Goal: Task Accomplishment & Management: Manage account settings

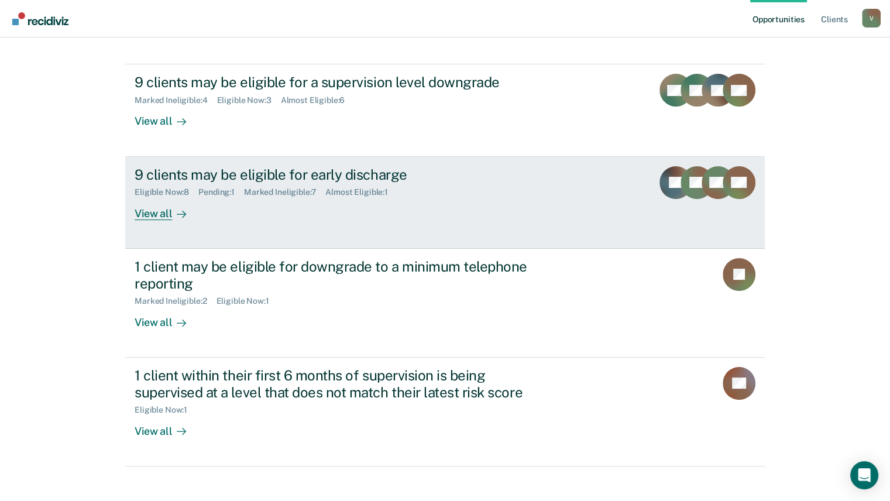
scroll to position [204, 0]
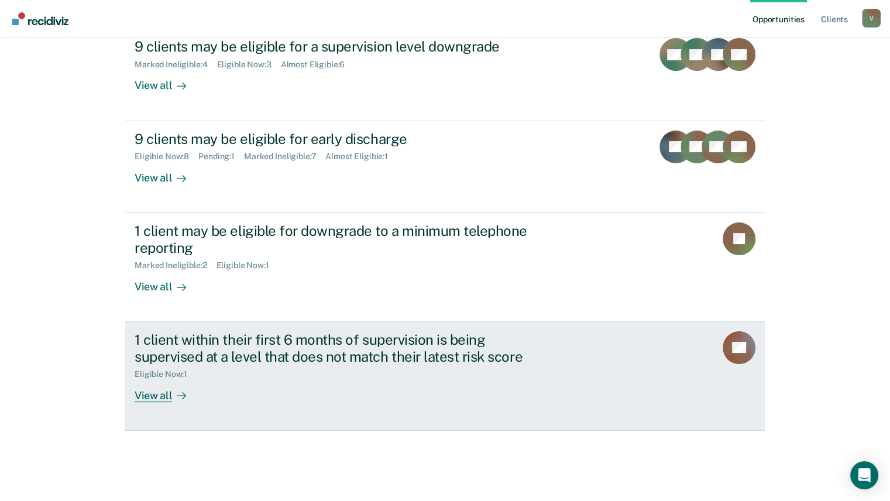
click at [161, 393] on div "View all" at bounding box center [168, 390] width 66 height 23
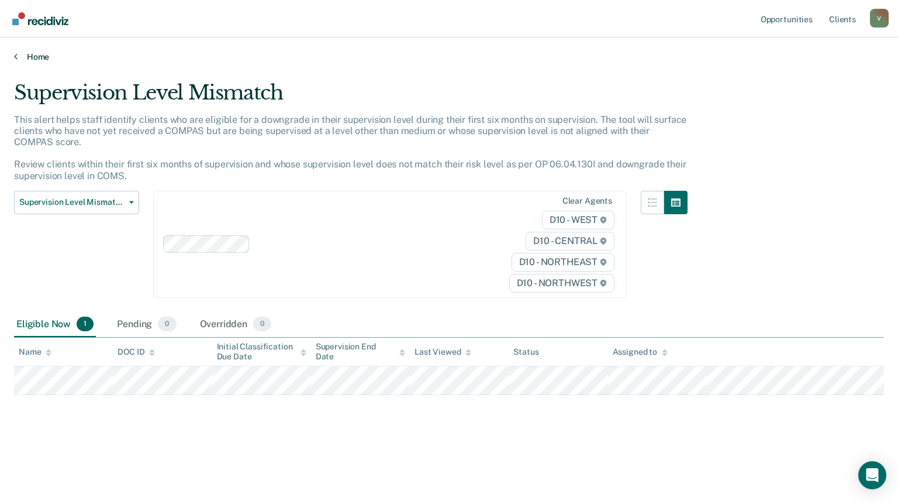
click at [20, 60] on link "Home" at bounding box center [449, 56] width 870 height 11
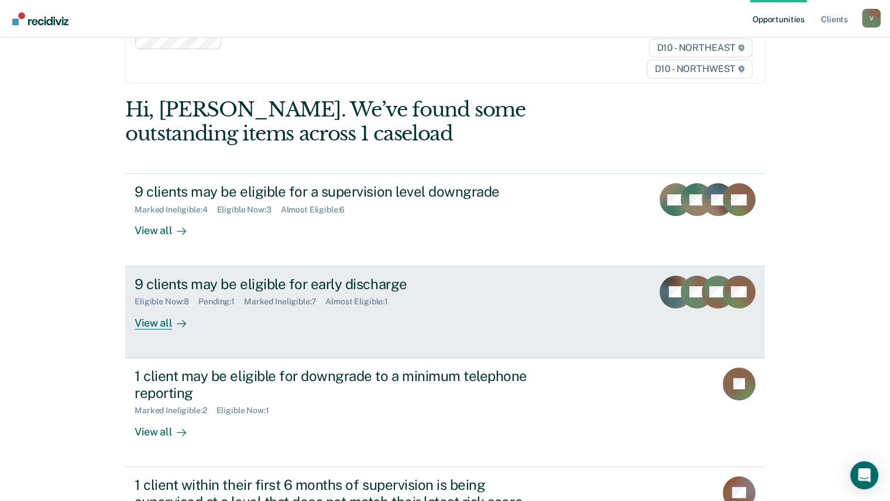
scroll to position [117, 0]
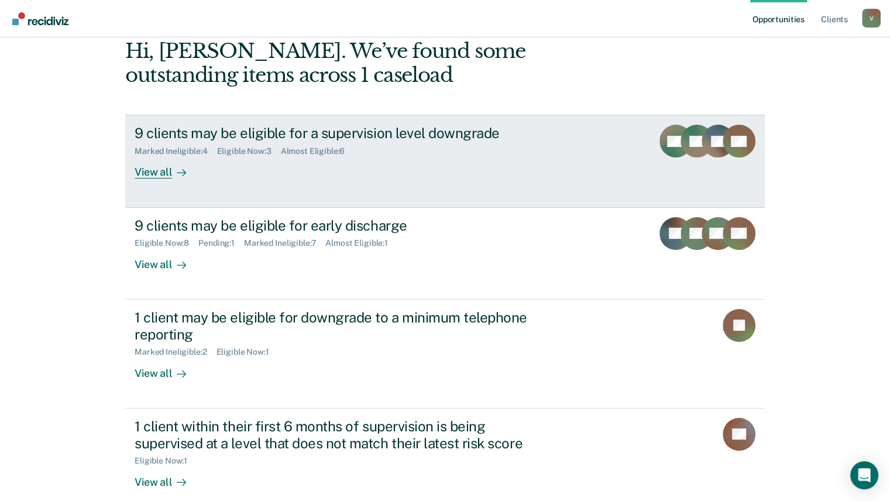
click at [160, 175] on div "View all" at bounding box center [168, 167] width 66 height 23
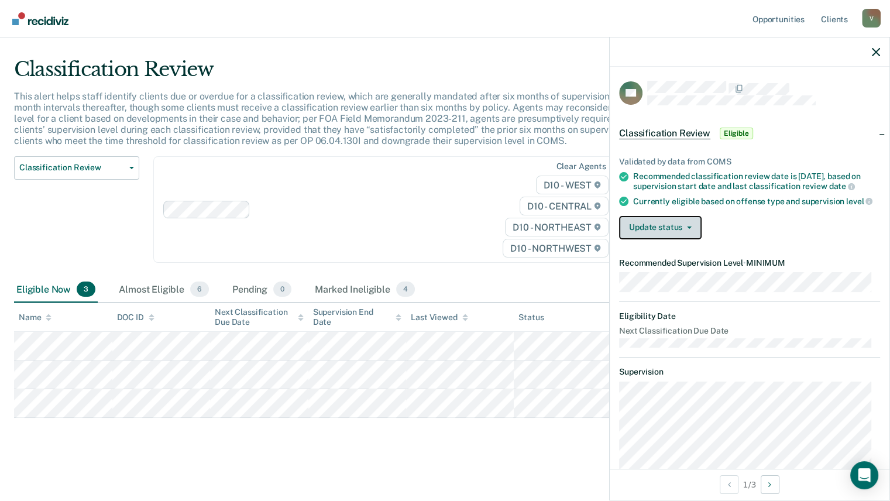
click at [687, 229] on icon "button" at bounding box center [689, 227] width 5 height 2
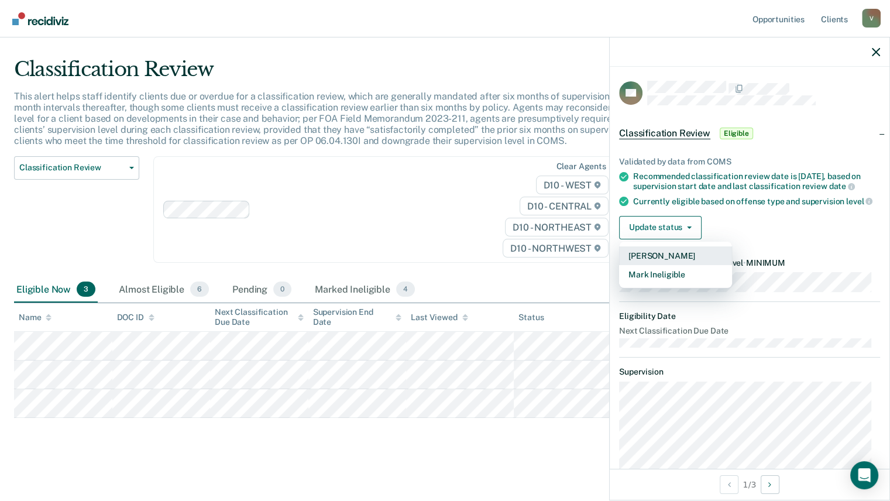
click at [679, 265] on button "[PERSON_NAME]" at bounding box center [675, 255] width 113 height 19
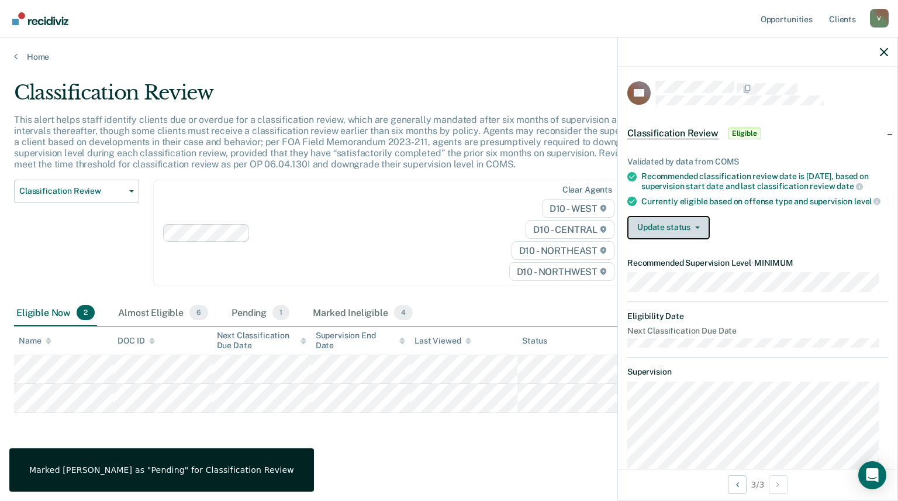
click at [692, 239] on button "Update status" at bounding box center [669, 227] width 82 height 23
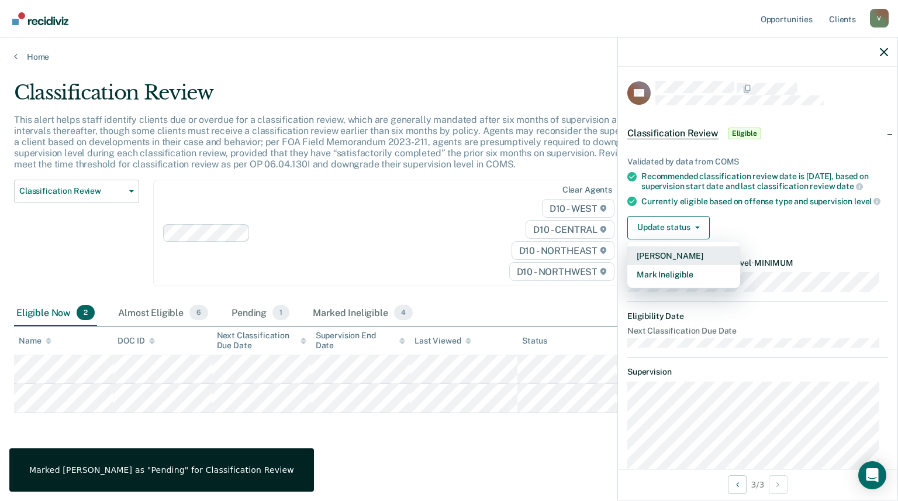
click at [687, 265] on button "[PERSON_NAME]" at bounding box center [684, 255] width 113 height 19
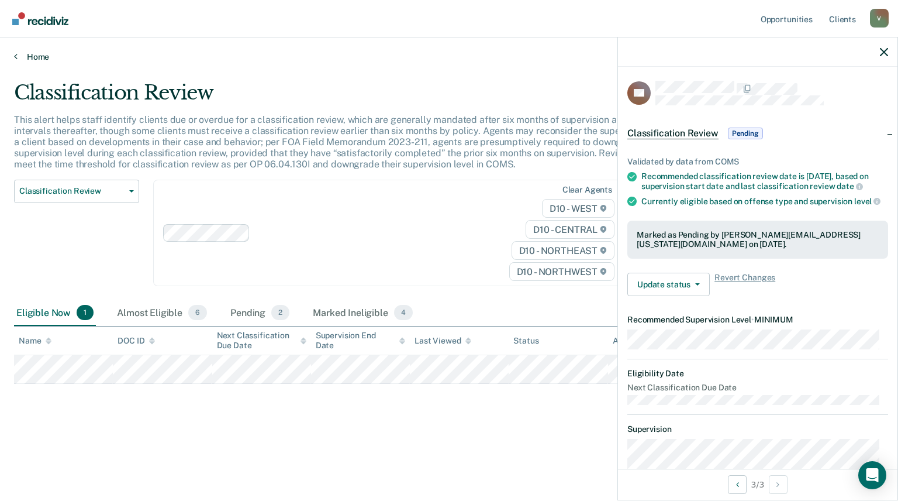
click at [40, 54] on link "Home" at bounding box center [449, 56] width 870 height 11
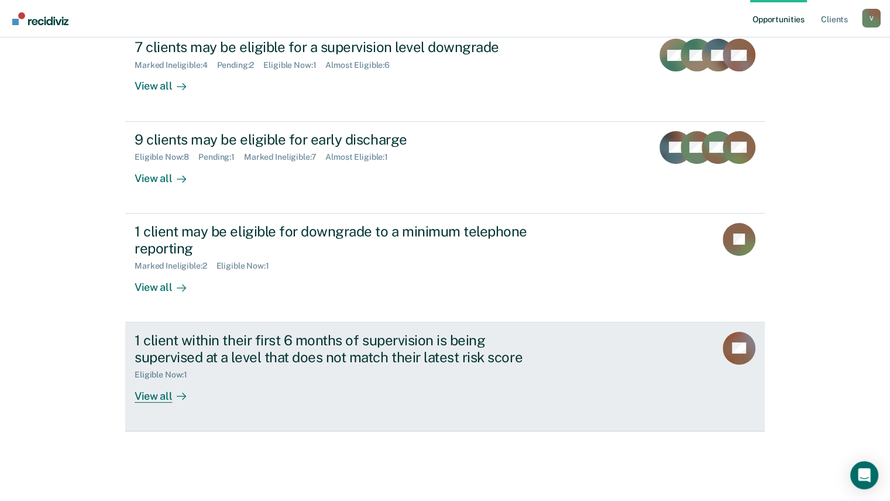
scroll to position [204, 0]
click at [149, 395] on div "View all" at bounding box center [168, 390] width 66 height 23
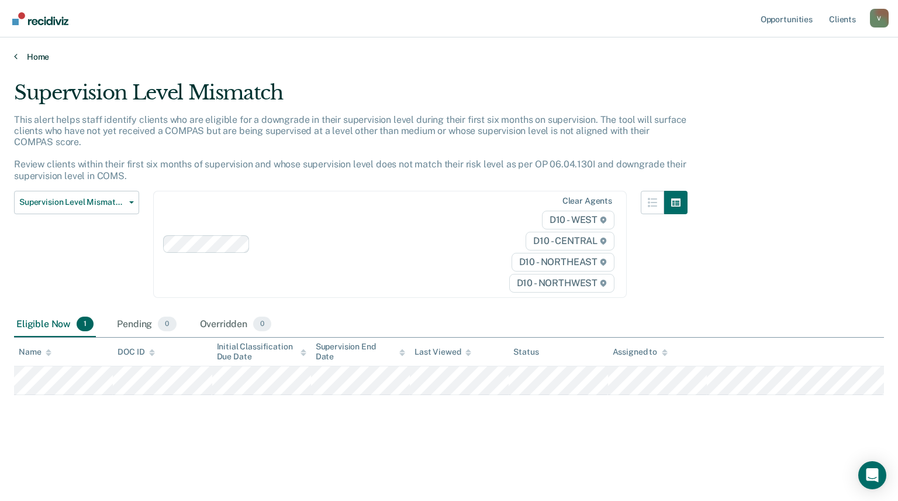
click at [36, 55] on link "Home" at bounding box center [449, 56] width 870 height 11
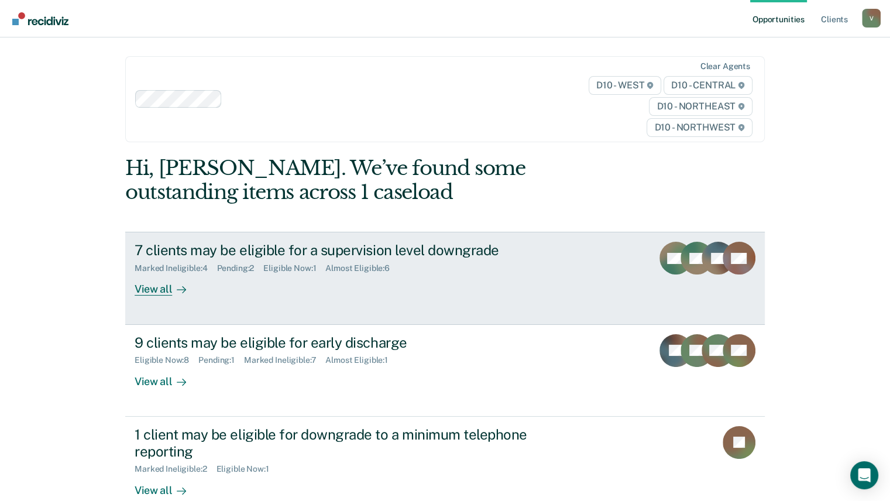
click at [150, 287] on div "View all" at bounding box center [168, 284] width 66 height 23
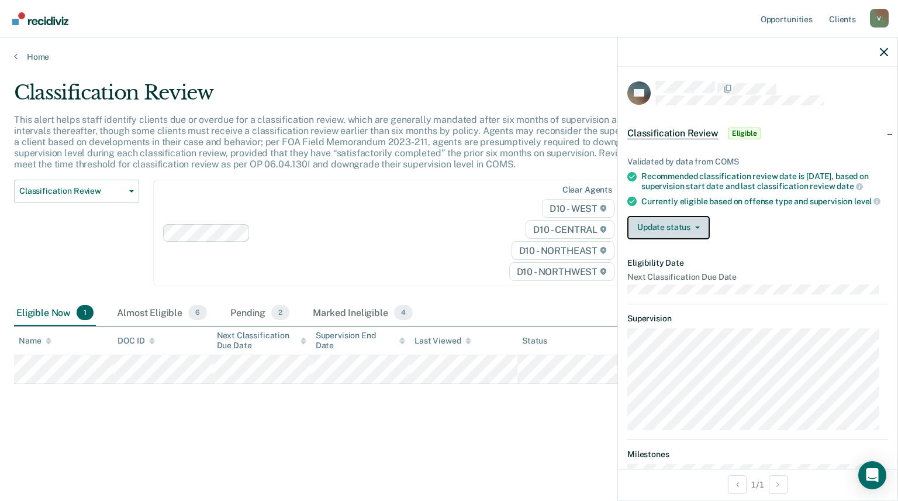
click at [697, 229] on icon "button" at bounding box center [697, 227] width 5 height 2
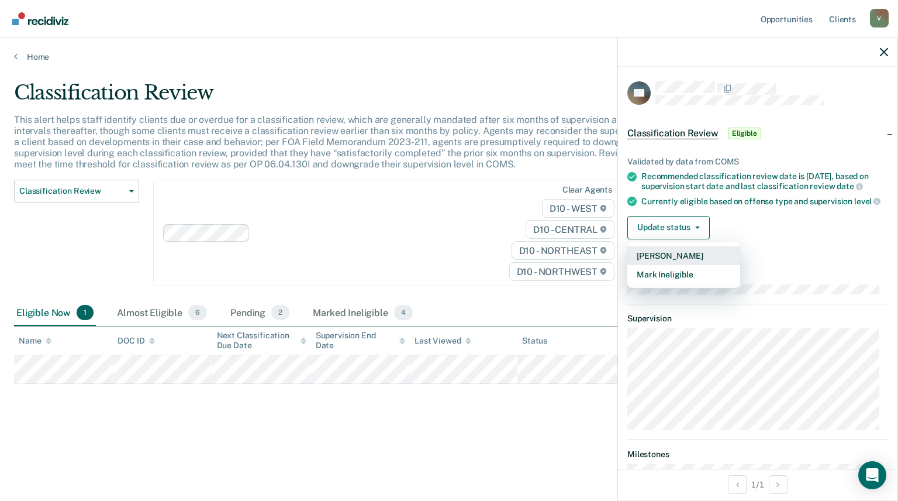
click at [688, 265] on button "[PERSON_NAME]" at bounding box center [684, 255] width 113 height 19
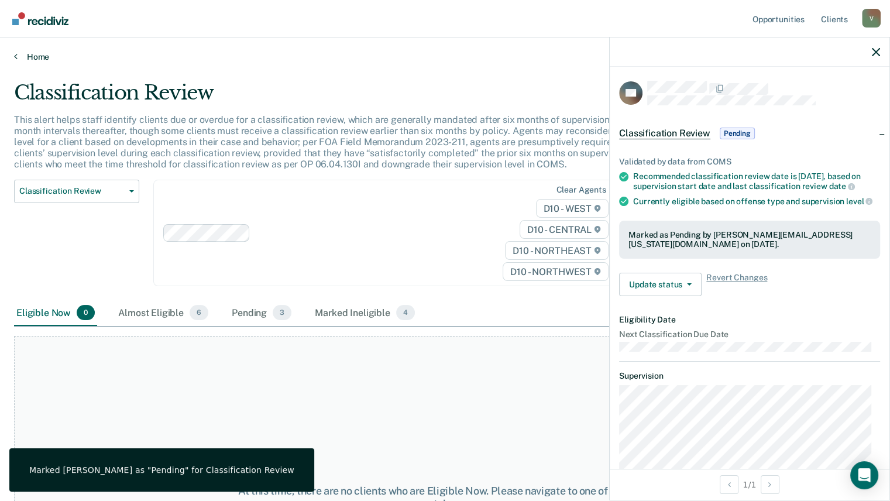
click at [39, 51] on link "Home" at bounding box center [445, 56] width 862 height 11
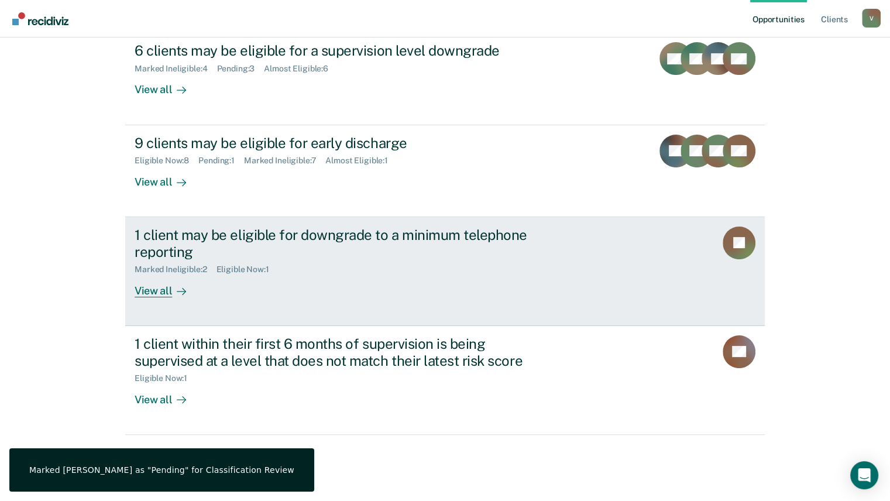
scroll to position [204, 0]
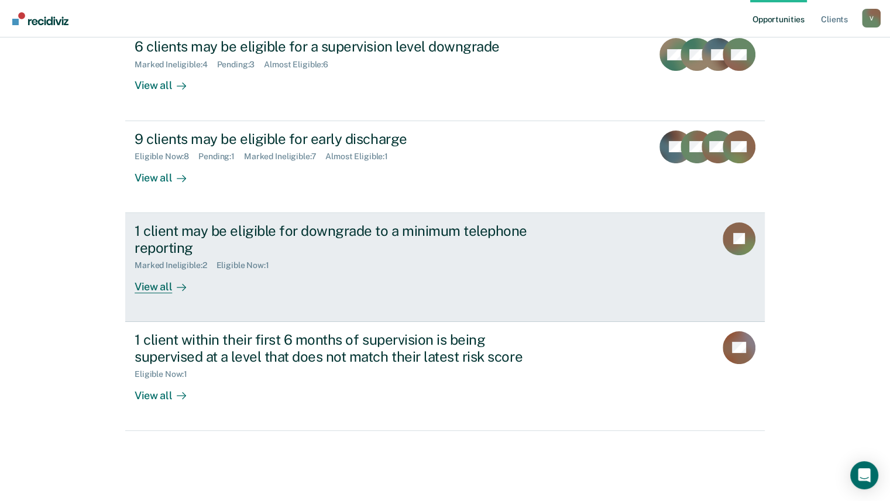
click at [153, 290] on div "View all" at bounding box center [168, 281] width 66 height 23
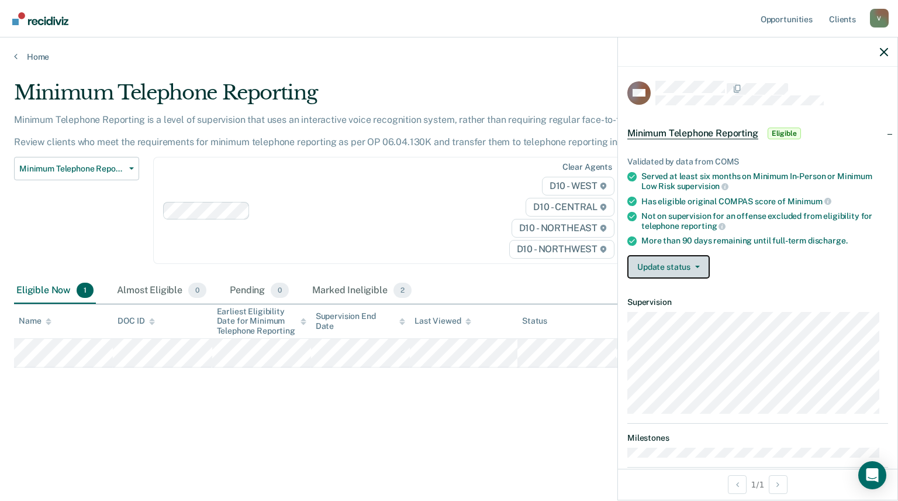
click at [685, 273] on button "Update status" at bounding box center [669, 266] width 82 height 23
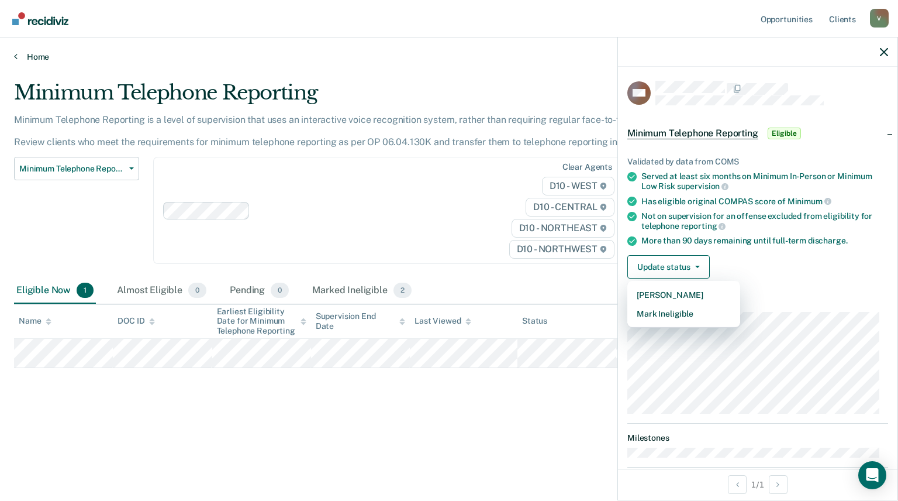
click at [26, 58] on link "Home" at bounding box center [449, 56] width 870 height 11
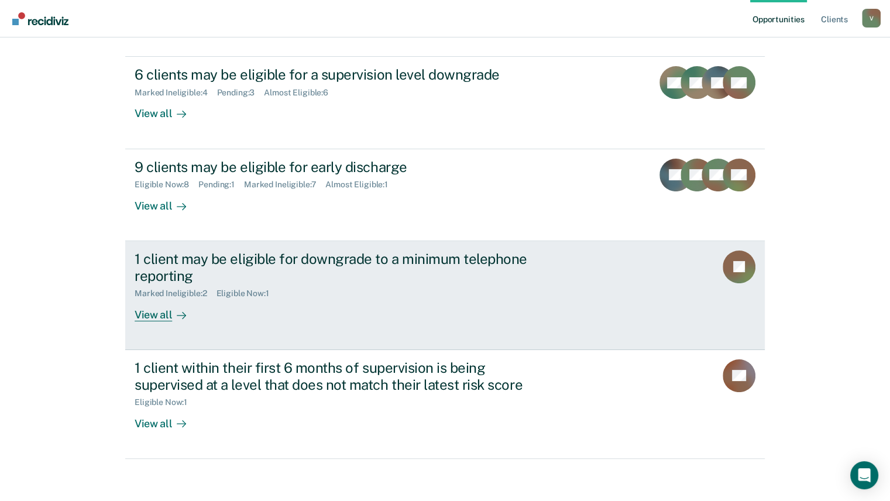
scroll to position [117, 0]
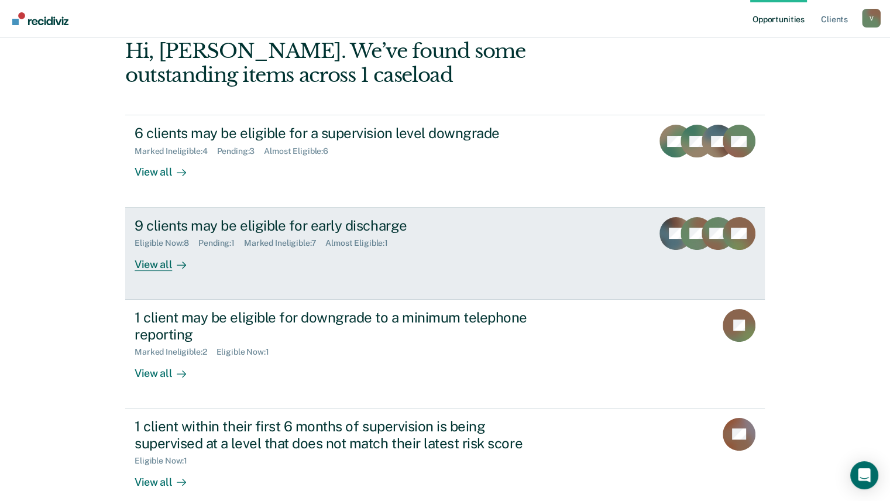
click at [164, 262] on div "View all" at bounding box center [168, 259] width 66 height 23
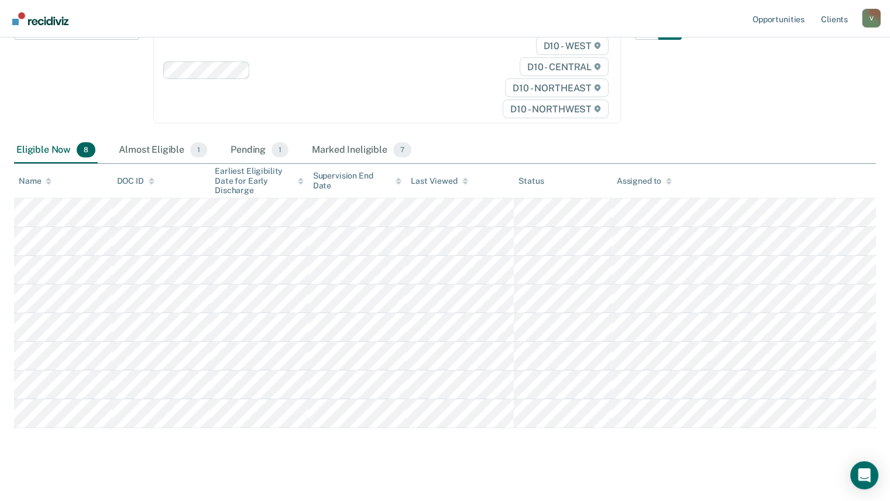
scroll to position [161, 0]
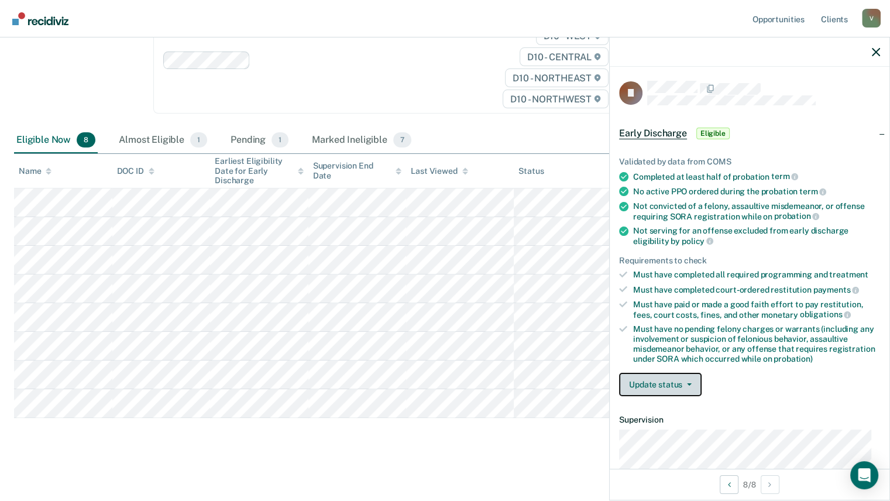
click at [688, 378] on button "Update status" at bounding box center [660, 384] width 82 height 23
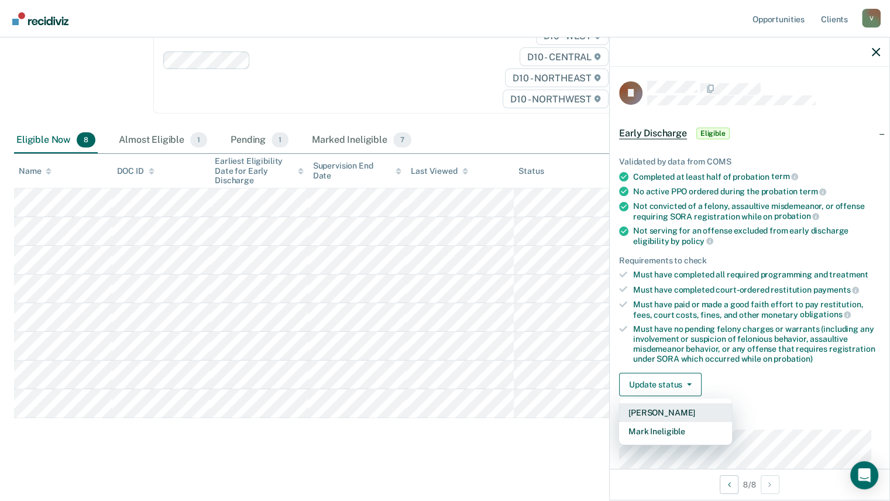
click at [691, 408] on button "[PERSON_NAME]" at bounding box center [675, 412] width 113 height 19
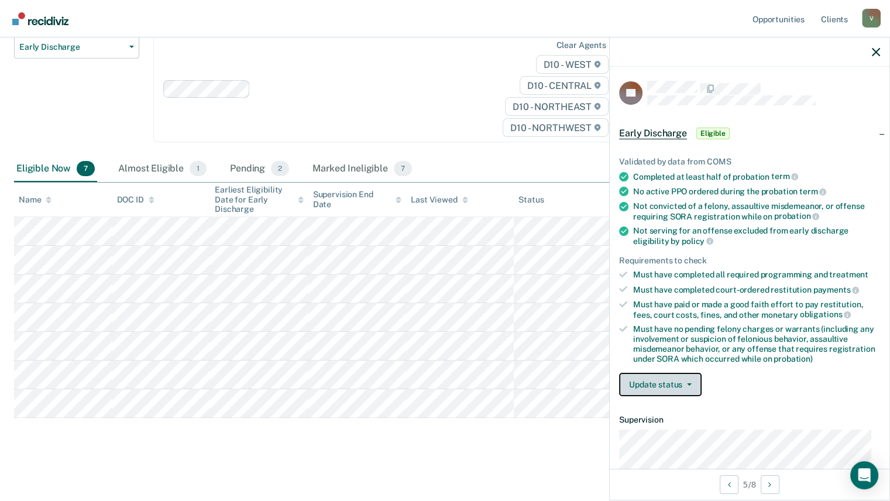
click at [695, 373] on button "Update status" at bounding box center [660, 384] width 82 height 23
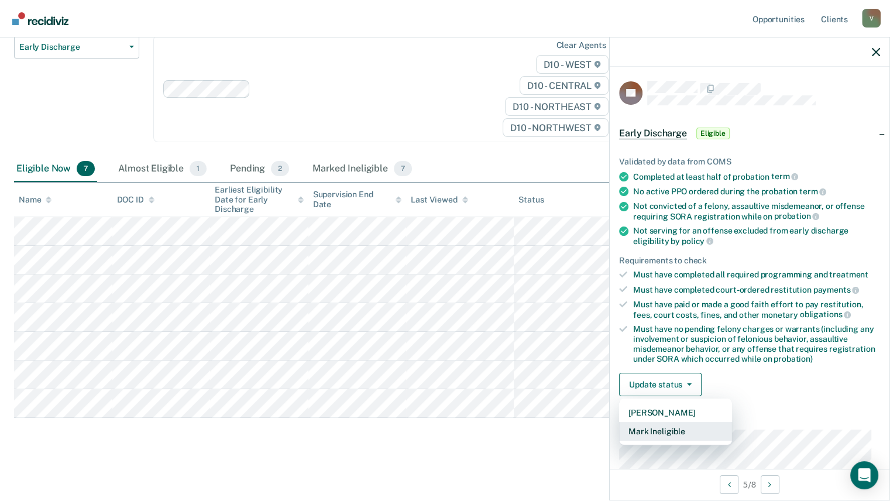
click at [694, 429] on button "Mark Ineligible" at bounding box center [675, 431] width 113 height 19
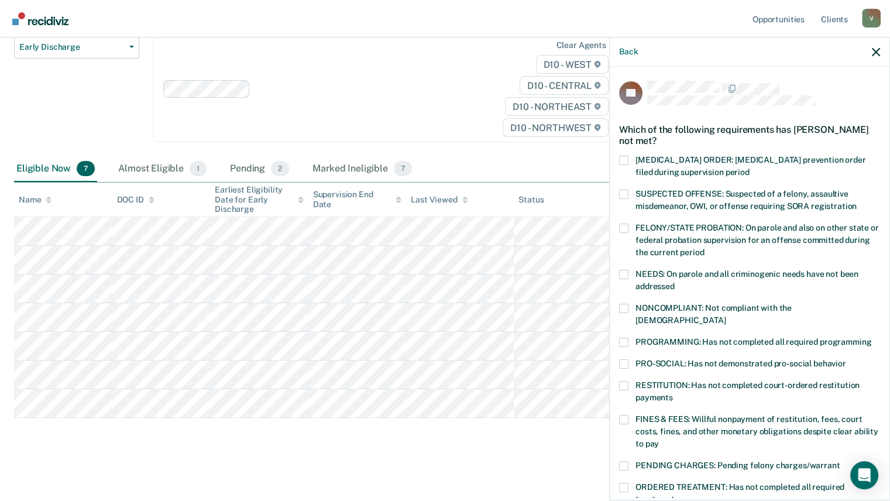
click at [624, 338] on span at bounding box center [623, 342] width 9 height 9
click at [871, 338] on input "PROGRAMMING: Has not completed all required programming" at bounding box center [871, 338] width 0 height 0
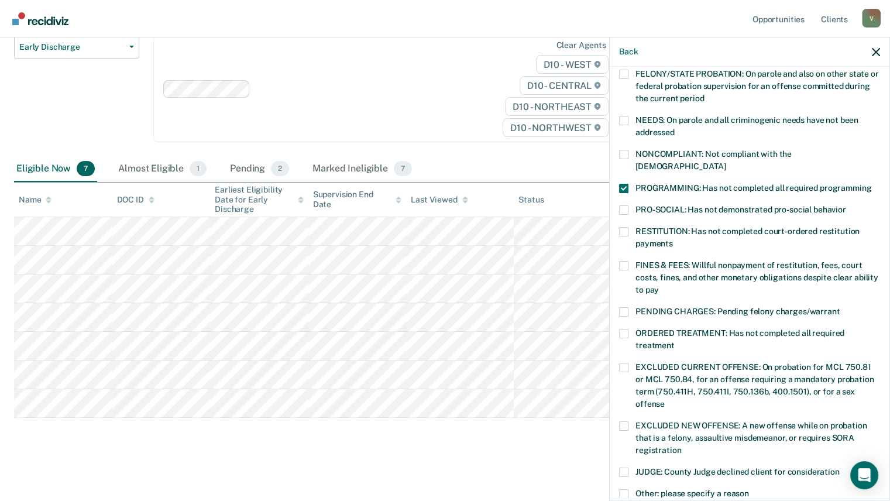
scroll to position [292, 0]
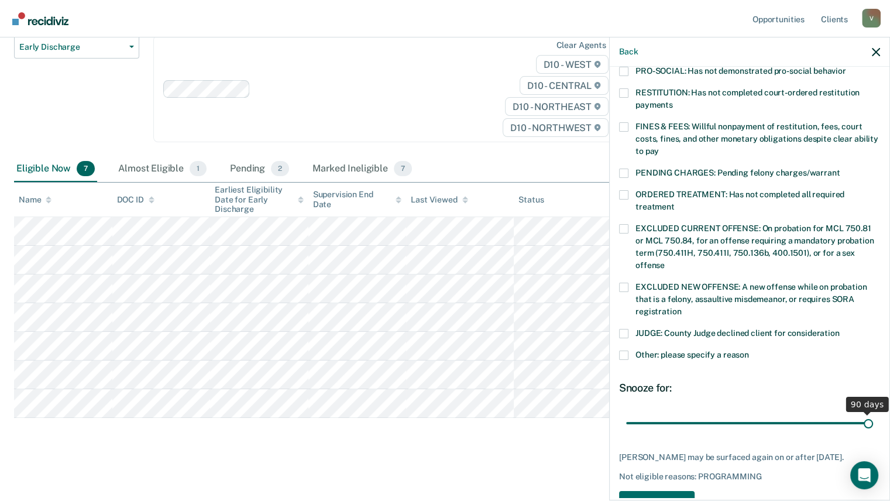
drag, startPoint x: 702, startPoint y: 411, endPoint x: 889, endPoint y: 414, distance: 187.2
type input "90"
click at [873, 414] on input "range" at bounding box center [749, 423] width 247 height 20
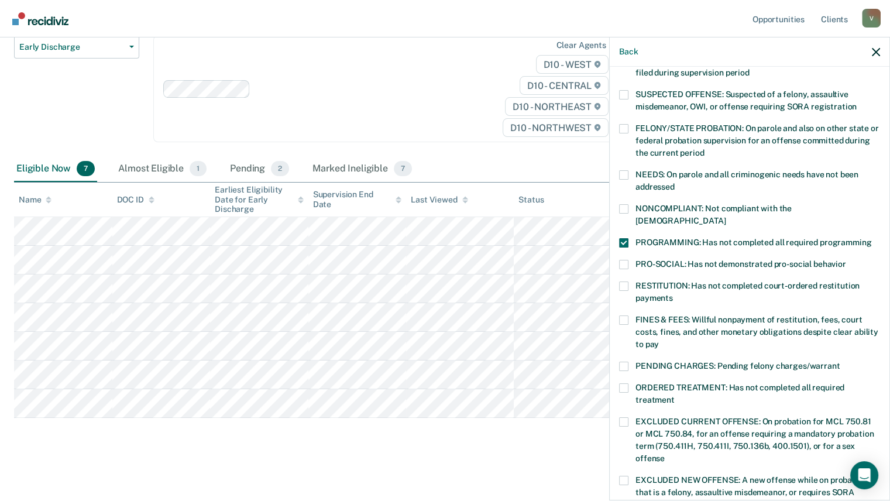
scroll to position [92, 0]
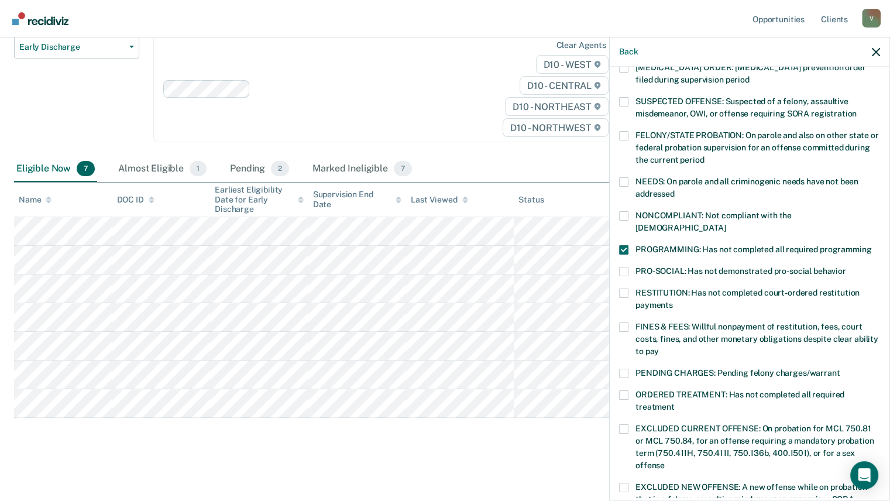
click at [625, 245] on span at bounding box center [623, 249] width 9 height 9
click at [871, 245] on input "PROGRAMMING: Has not completed all required programming" at bounding box center [871, 245] width 0 height 0
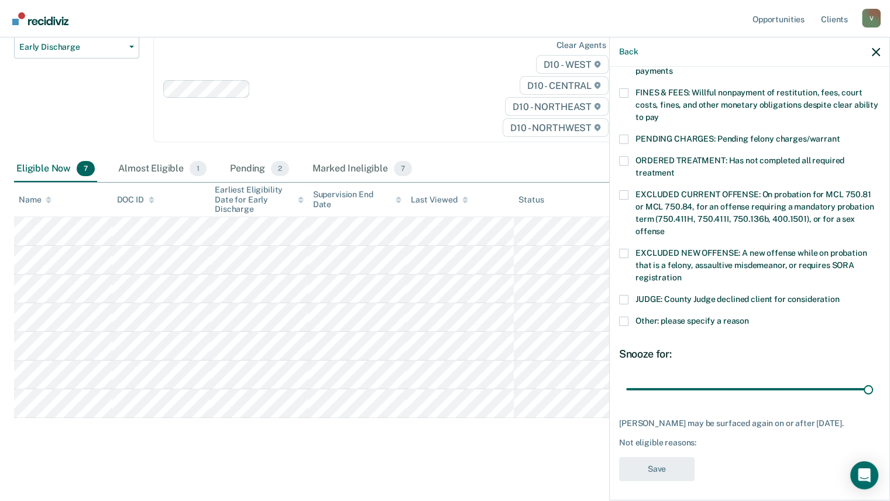
click at [622, 316] on span at bounding box center [623, 320] width 9 height 9
click at [749, 316] on input "Other: please specify a reason" at bounding box center [749, 316] width 0 height 0
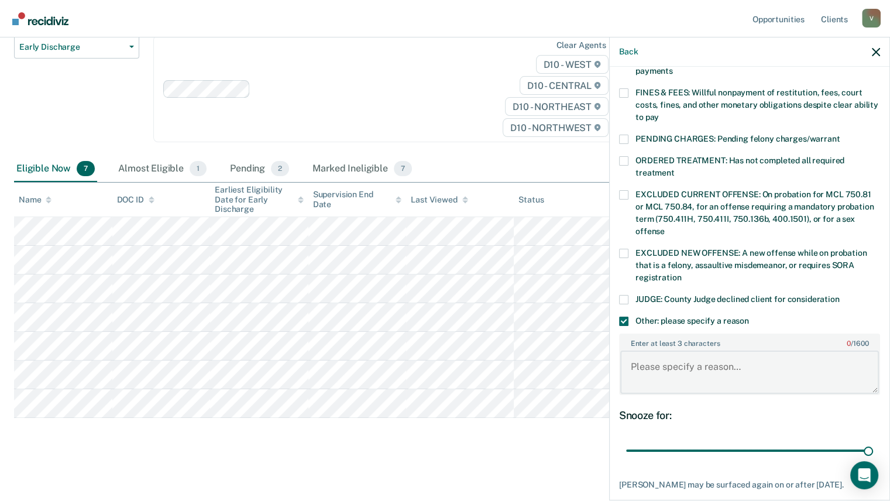
drag, startPoint x: 673, startPoint y: 356, endPoint x: 855, endPoint y: 397, distance: 185.9
click at [676, 356] on textarea "Enter at least 3 characters 0 / 1600" at bounding box center [749, 371] width 259 height 43
click at [686, 351] on textarea "Defendant is in Veterans Treatment Court." at bounding box center [749, 371] width 259 height 43
drag, startPoint x: 859, startPoint y: 351, endPoint x: 620, endPoint y: 350, distance: 238.7
click at [620, 350] on textarea "Defendant is currently in Veterans Treatment Court." at bounding box center [749, 371] width 259 height 43
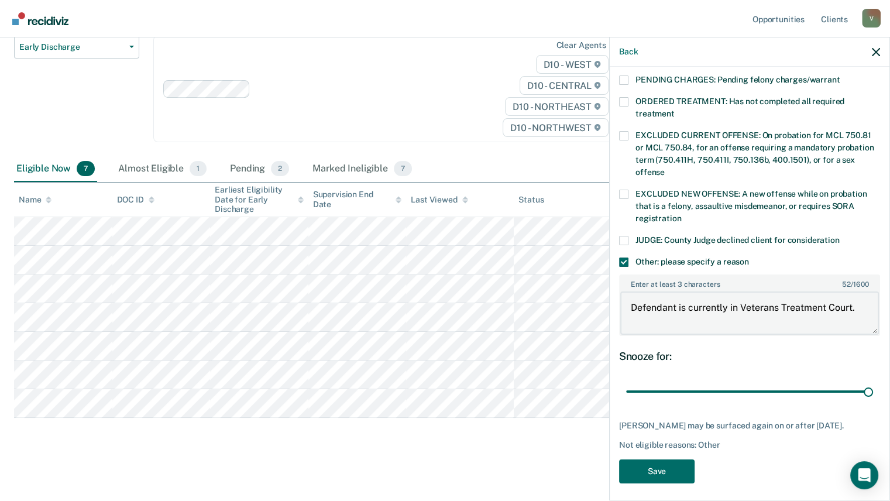
scroll to position [387, 0]
type textarea "Defendant is currently in Veterans Treatment Court."
click at [655, 463] on button "Save" at bounding box center [656, 470] width 75 height 24
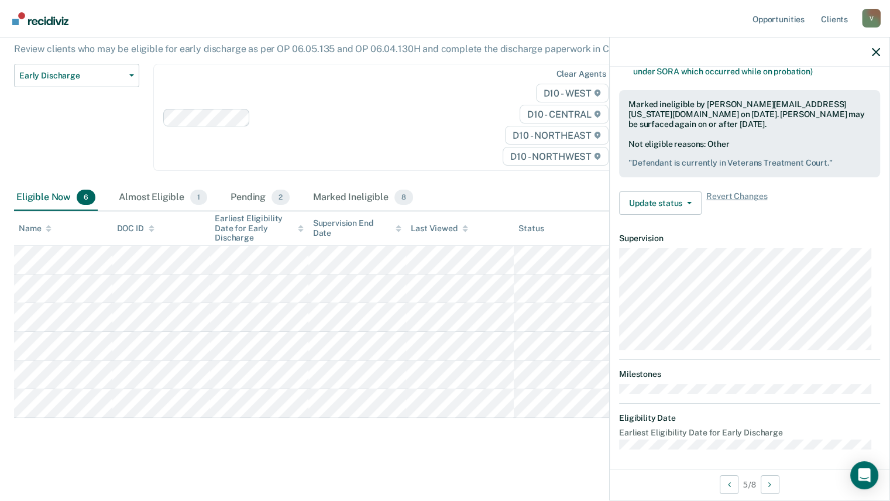
scroll to position [181, 0]
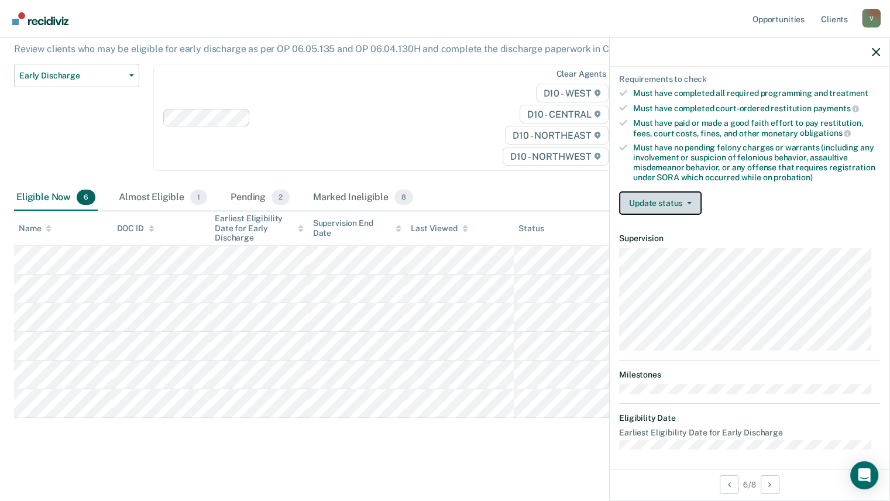
click at [679, 205] on button "Update status" at bounding box center [660, 202] width 82 height 23
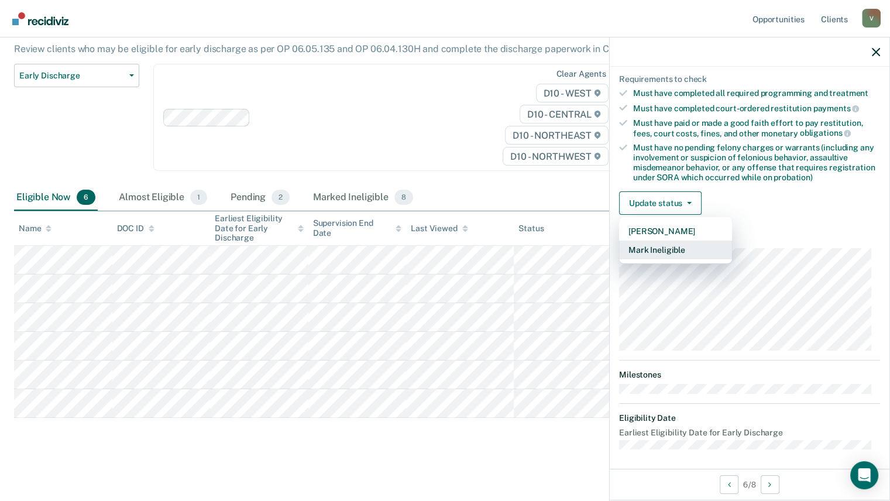
click at [686, 248] on button "Mark Ineligible" at bounding box center [675, 249] width 113 height 19
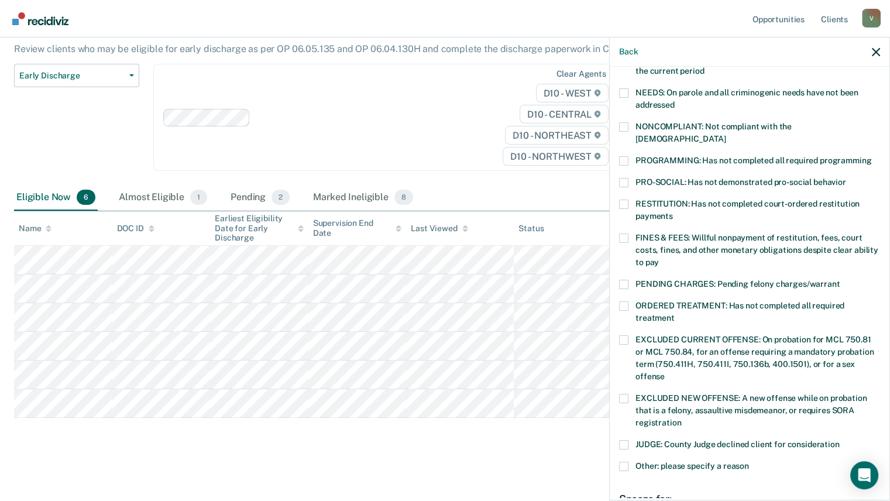
click at [625, 280] on span at bounding box center [623, 284] width 9 height 9
click at [839, 280] on input "PENDING CHARGES: Pending felony charges/warrant" at bounding box center [839, 280] width 0 height 0
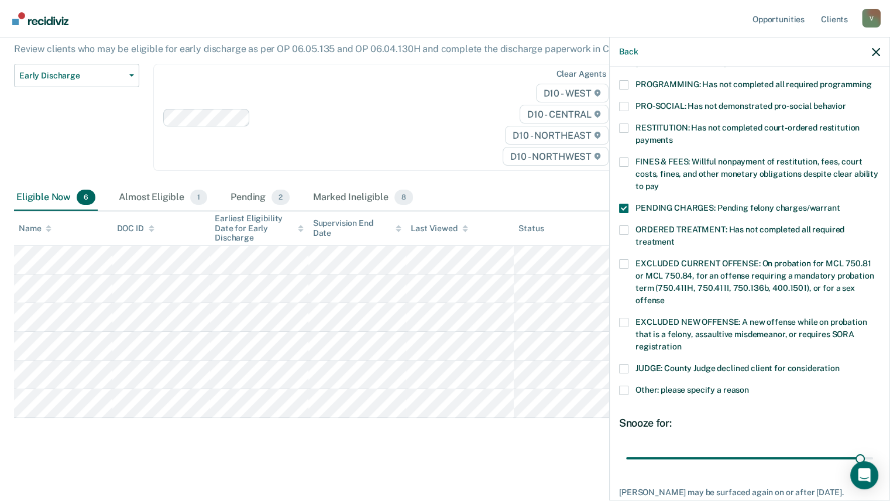
scroll to position [326, 0]
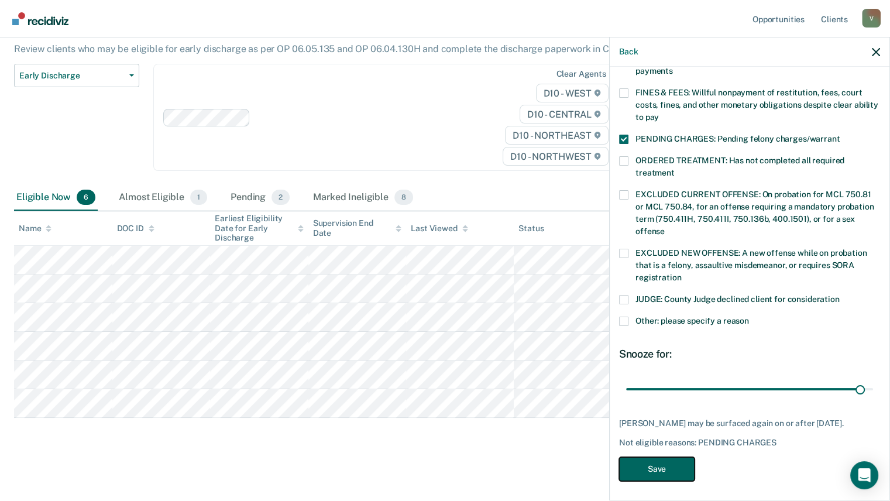
click at [661, 468] on button "Save" at bounding box center [656, 469] width 75 height 24
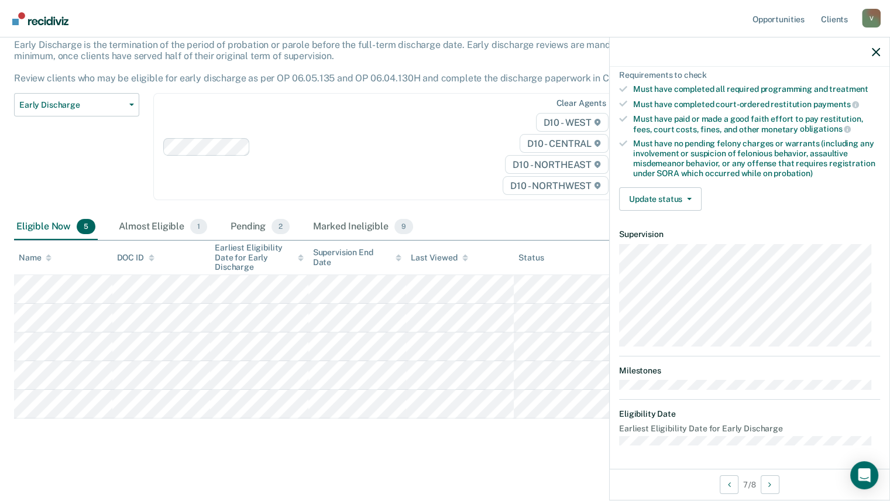
scroll to position [181, 0]
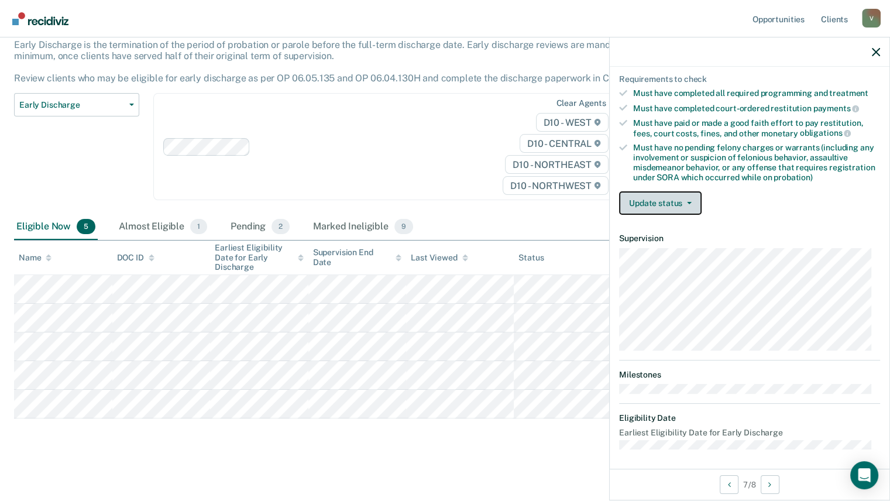
click at [663, 199] on button "Update status" at bounding box center [660, 202] width 82 height 23
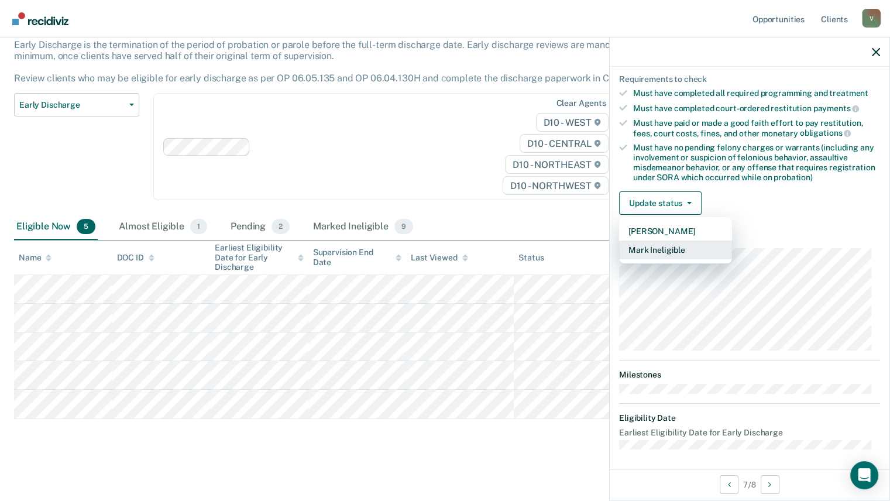
click at [668, 248] on button "Mark Ineligible" at bounding box center [675, 249] width 113 height 19
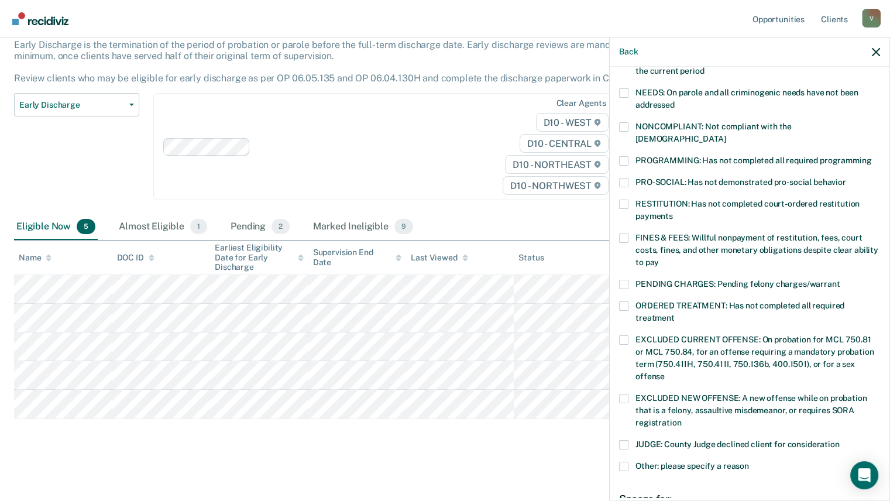
scroll to position [298, 0]
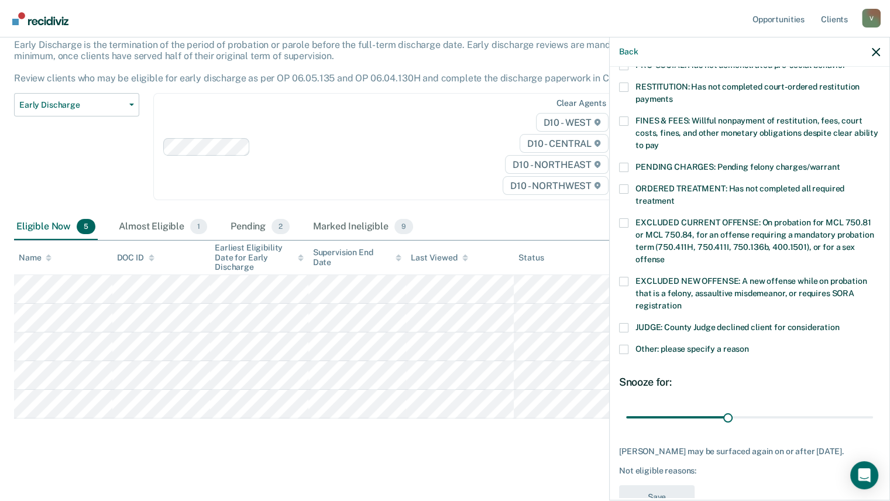
click at [624, 163] on span at bounding box center [623, 167] width 9 height 9
click at [839, 163] on input "PENDING CHARGES: Pending felony charges/warrant" at bounding box center [839, 163] width 0 height 0
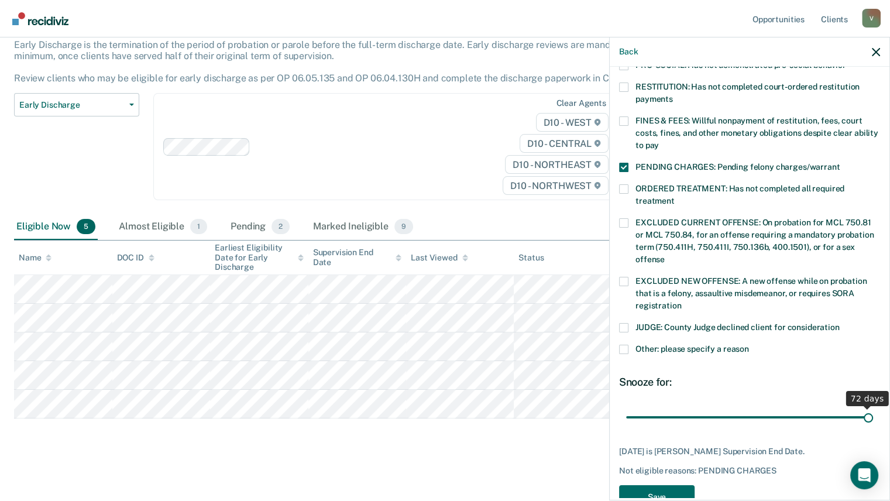
drag, startPoint x: 725, startPoint y: 400, endPoint x: 884, endPoint y: 422, distance: 160.6
type input "72"
click at [873, 422] on input "range" at bounding box center [749, 417] width 247 height 20
click at [649, 485] on button "Save" at bounding box center [656, 497] width 75 height 24
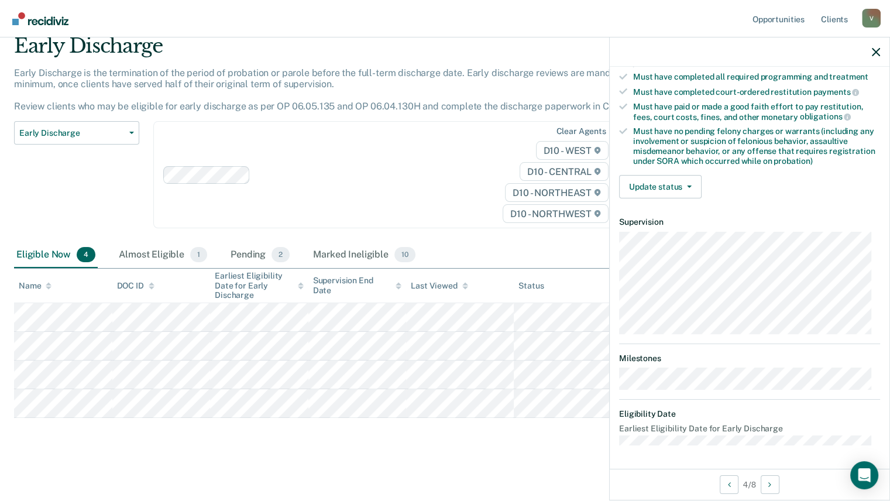
scroll to position [194, 0]
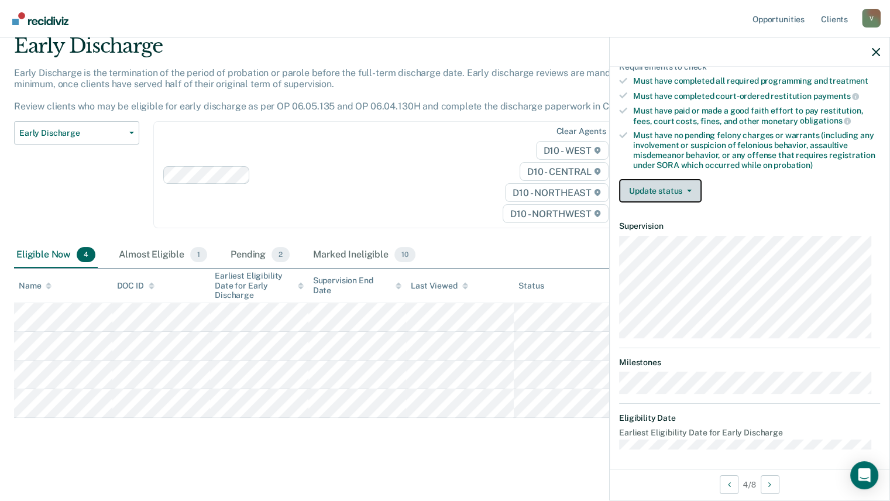
click at [681, 179] on button "Update status" at bounding box center [660, 190] width 82 height 23
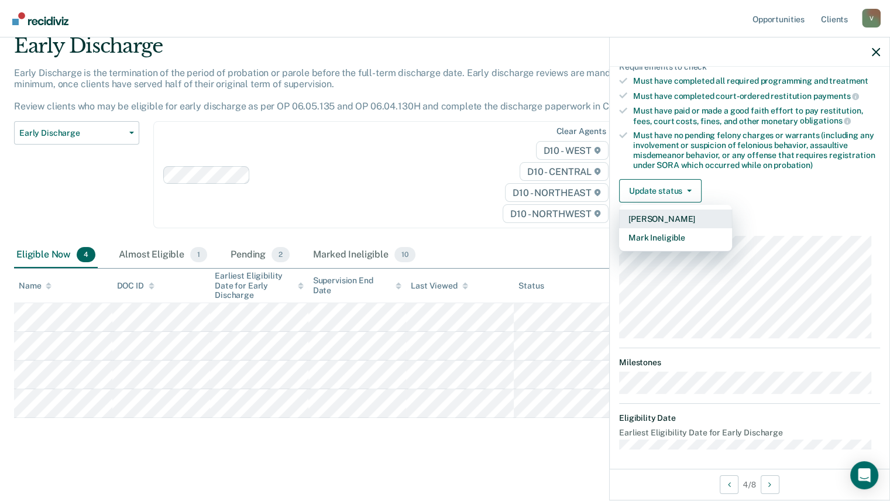
click at [680, 213] on button "[PERSON_NAME]" at bounding box center [675, 218] width 113 height 19
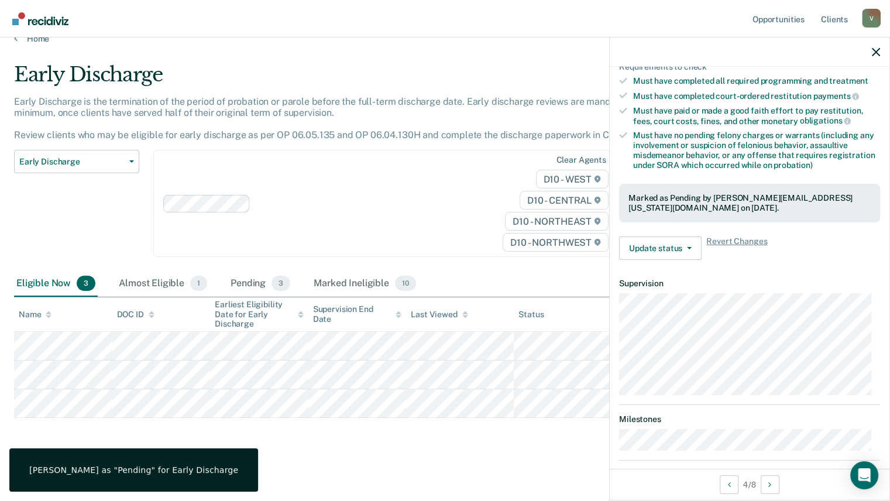
scroll to position [181, 0]
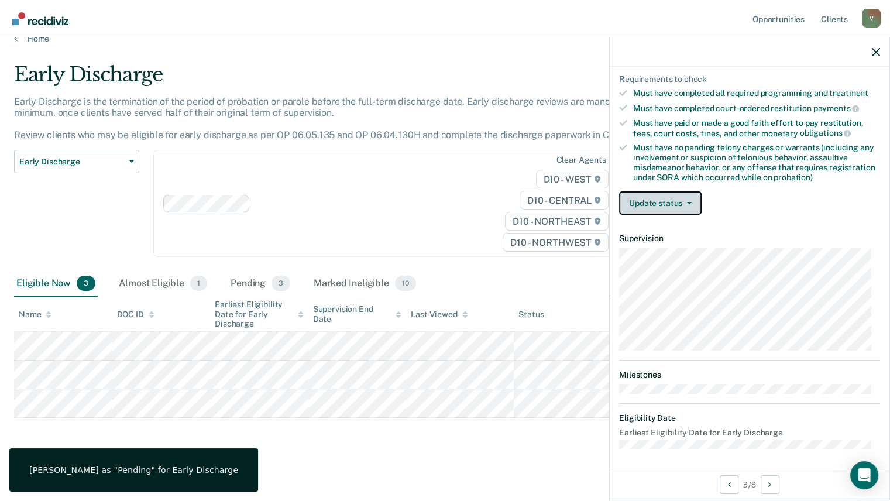
click at [669, 195] on button "Update status" at bounding box center [660, 202] width 82 height 23
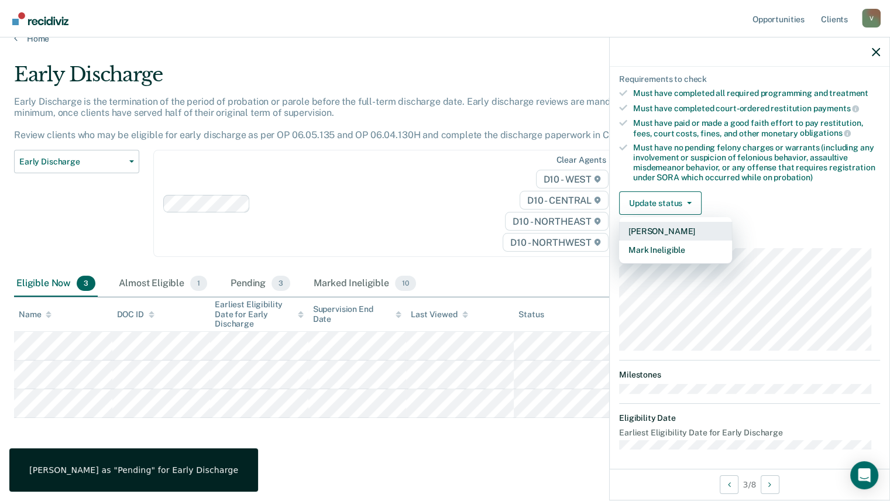
click at [670, 230] on button "[PERSON_NAME]" at bounding box center [675, 231] width 113 height 19
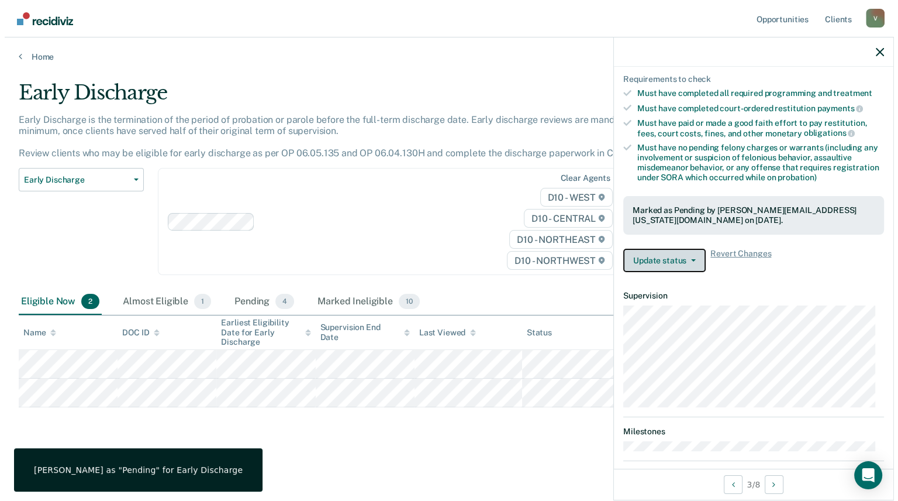
scroll to position [0, 0]
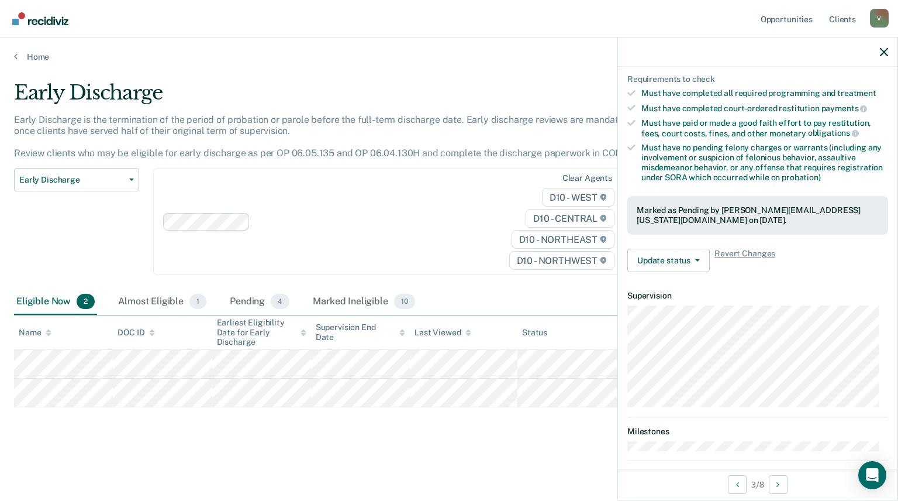
click at [180, 449] on main "Early Discharge Early Discharge is the termination of the period of probation o…" at bounding box center [449, 279] width 898 height 435
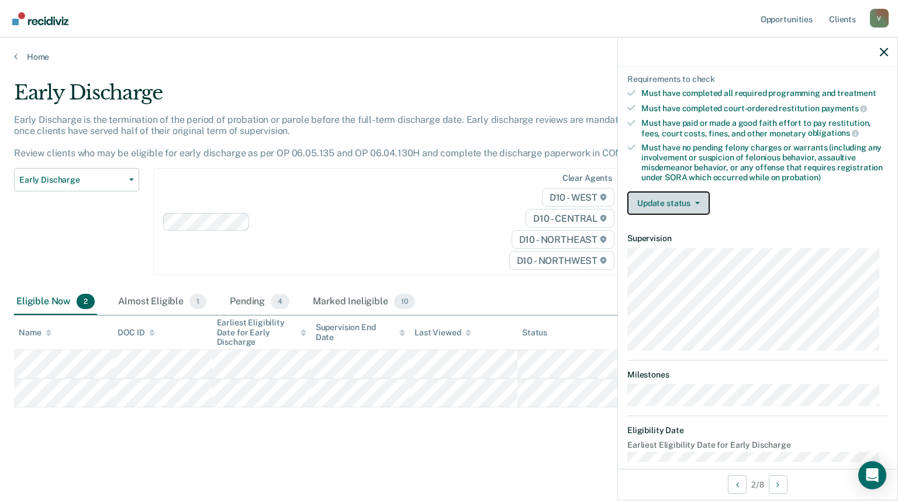
click at [682, 192] on button "Update status" at bounding box center [669, 202] width 82 height 23
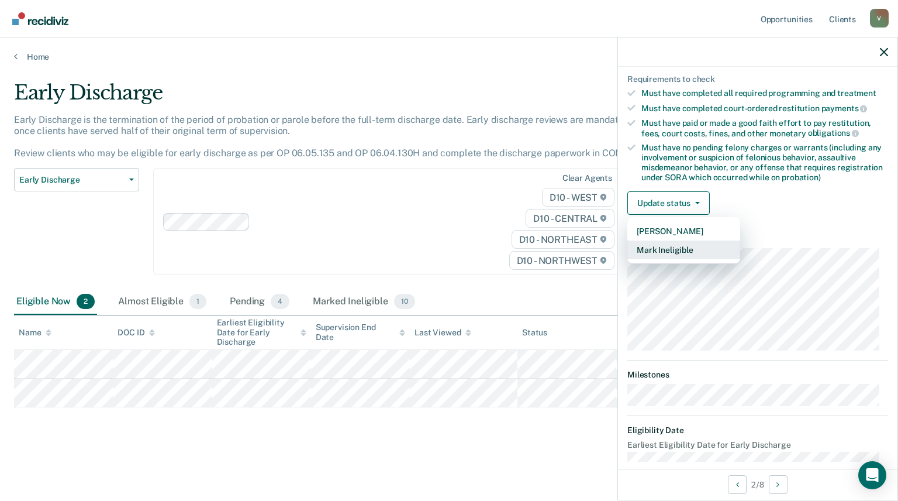
click at [686, 247] on button "Mark Ineligible" at bounding box center [684, 249] width 113 height 19
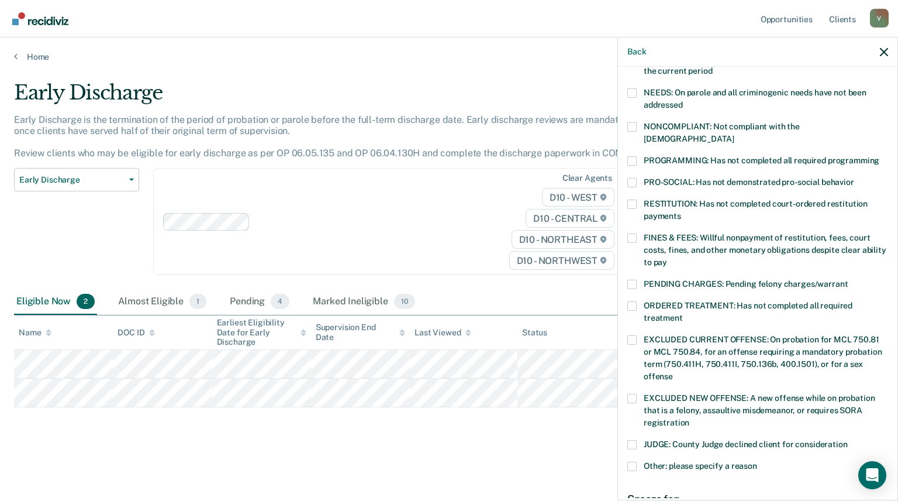
click at [629, 156] on span at bounding box center [632, 160] width 9 height 9
click at [880, 156] on input "PROGRAMMING: Has not completed all required programming" at bounding box center [880, 156] width 0 height 0
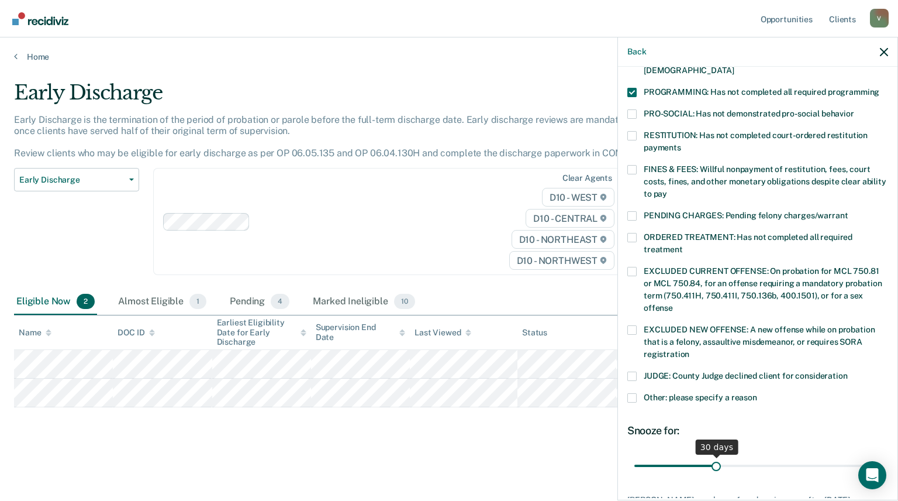
scroll to position [326, 0]
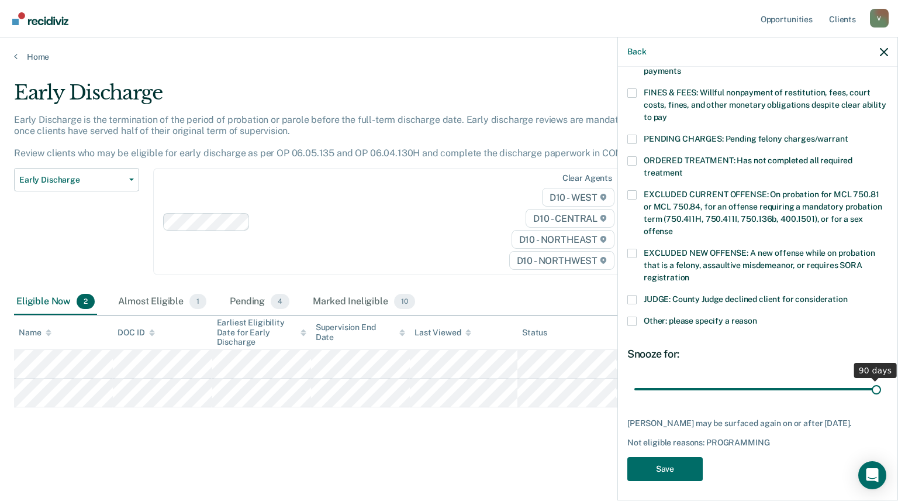
drag, startPoint x: 716, startPoint y: 375, endPoint x: 876, endPoint y: 377, distance: 159.7
type input "90"
click at [876, 379] on input "range" at bounding box center [758, 389] width 247 height 20
click at [659, 464] on button "Save" at bounding box center [665, 469] width 75 height 24
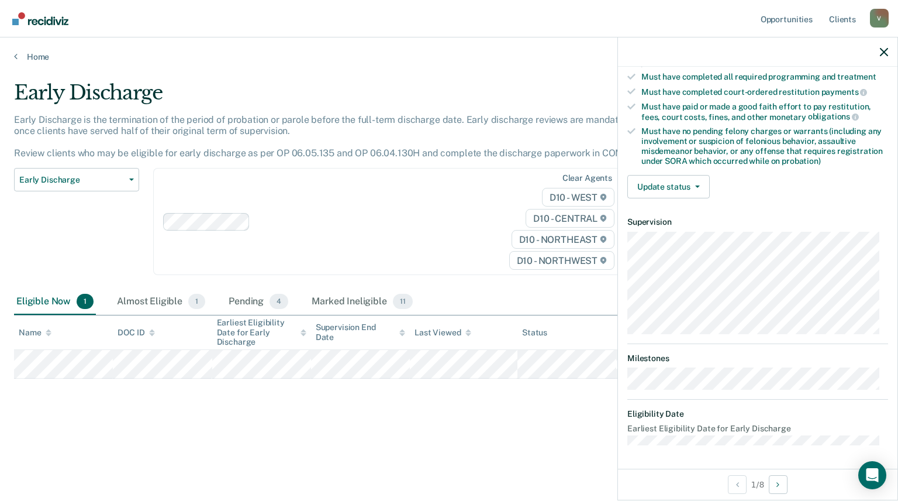
scroll to position [194, 0]
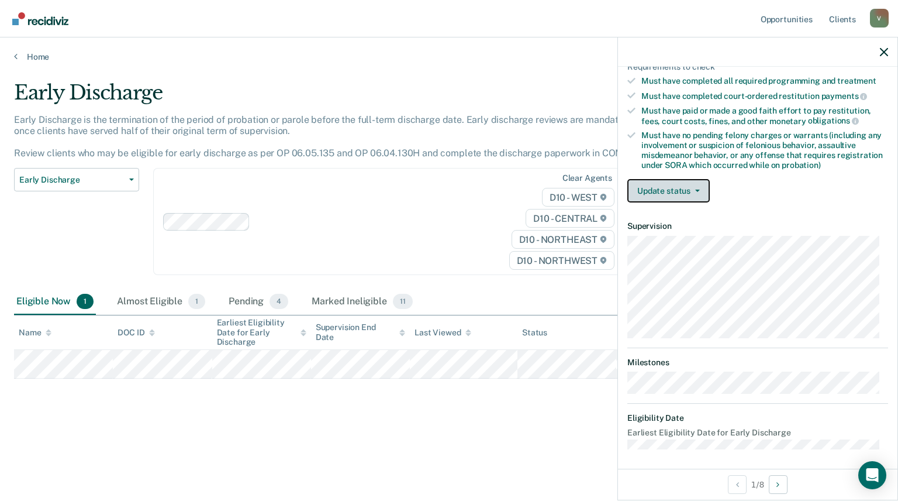
click at [697, 190] on icon "button" at bounding box center [697, 191] width 5 height 2
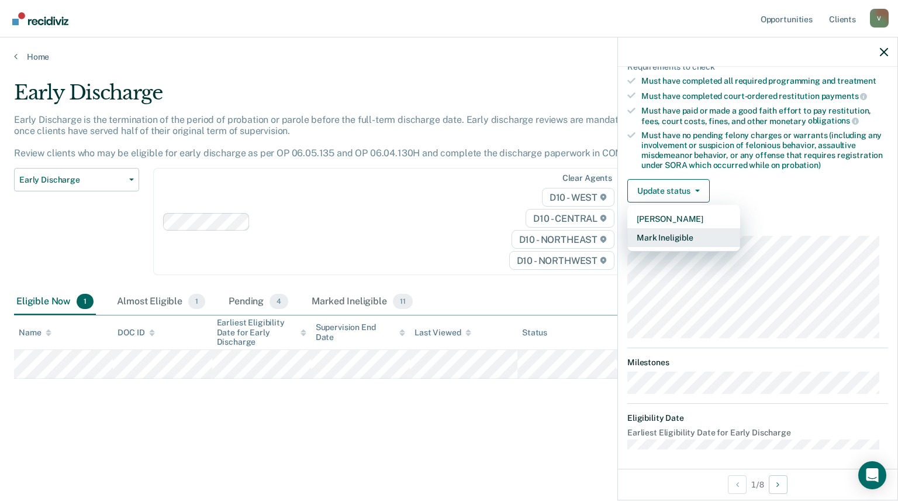
click at [700, 239] on button "Mark Ineligible" at bounding box center [684, 237] width 113 height 19
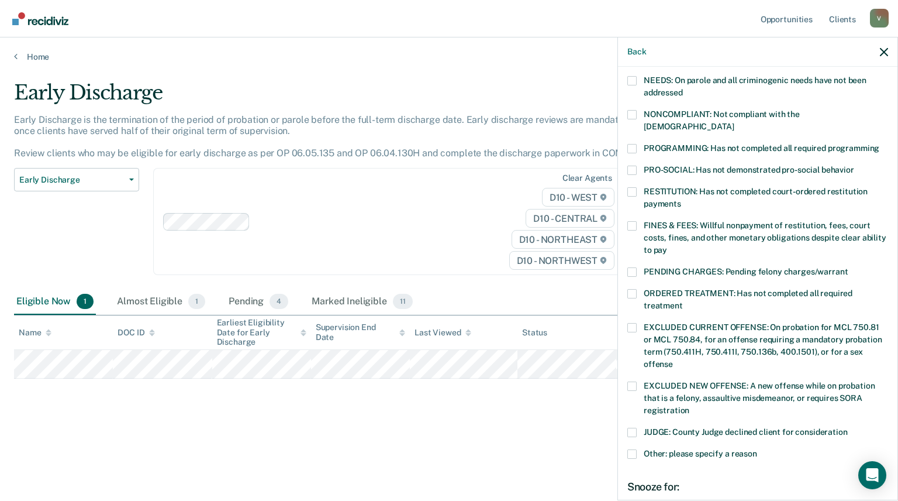
click at [632, 144] on span at bounding box center [632, 148] width 9 height 9
click at [880, 144] on input "PROGRAMMING: Has not completed all required programming" at bounding box center [880, 144] width 0 height 0
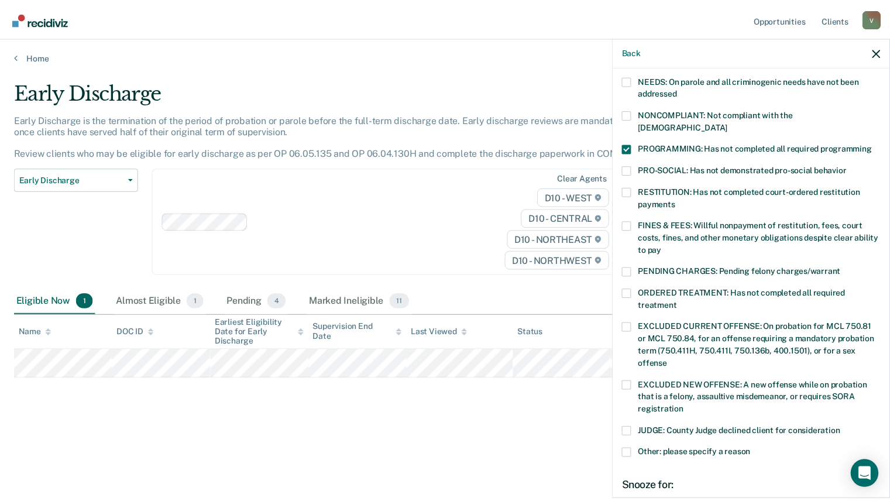
scroll to position [326, 0]
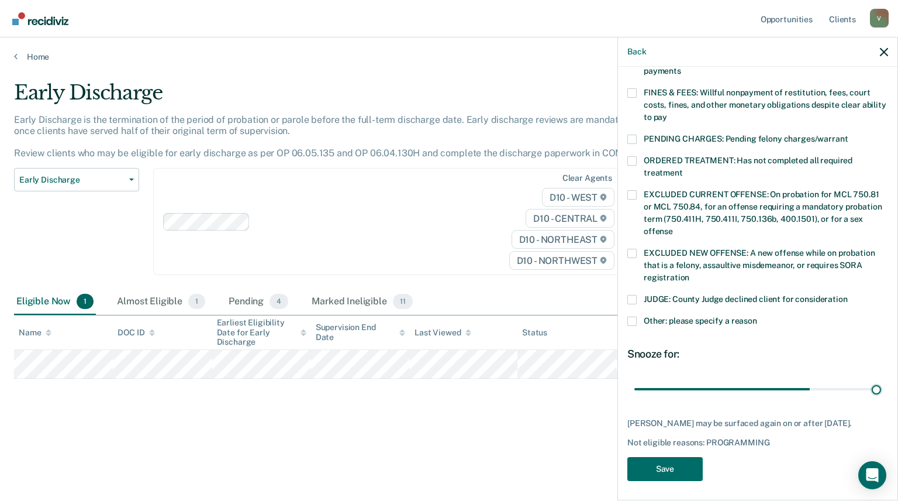
drag, startPoint x: 716, startPoint y: 372, endPoint x: 886, endPoint y: 364, distance: 170.4
type input "90"
click at [881, 379] on input "range" at bounding box center [758, 389] width 247 height 20
click at [653, 461] on button "Save" at bounding box center [665, 469] width 75 height 24
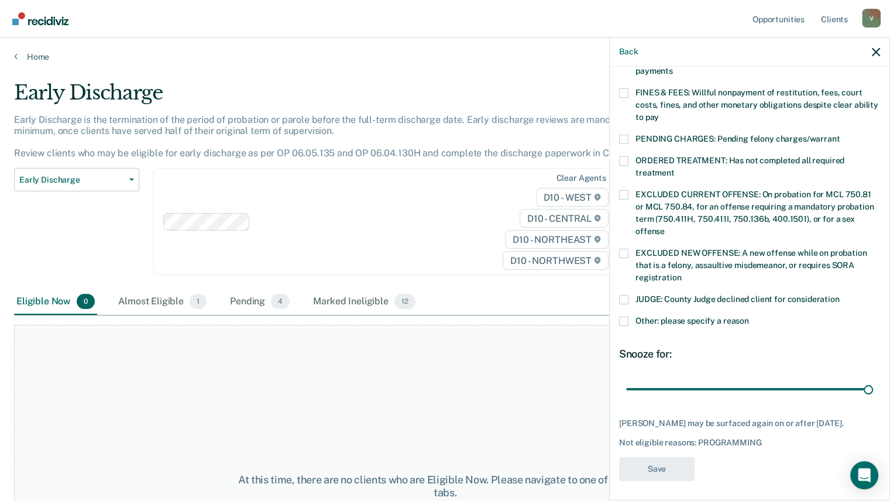
scroll to position [280, 0]
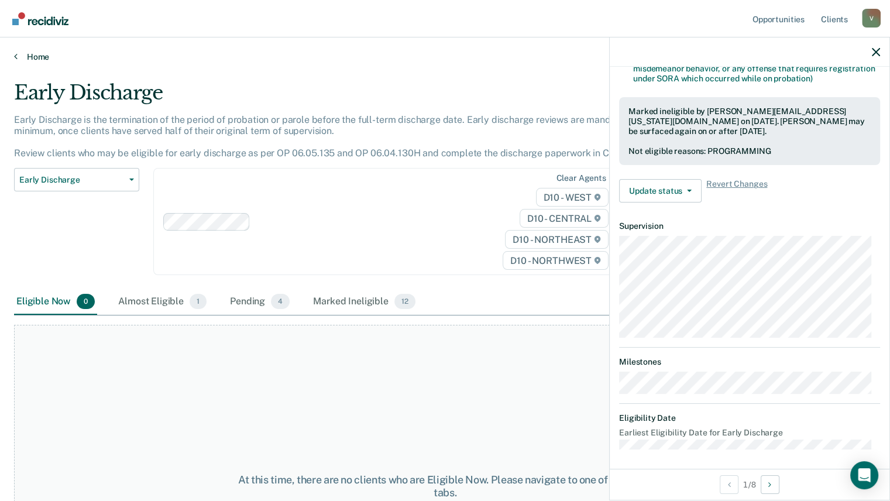
click at [30, 55] on link "Home" at bounding box center [445, 56] width 862 height 11
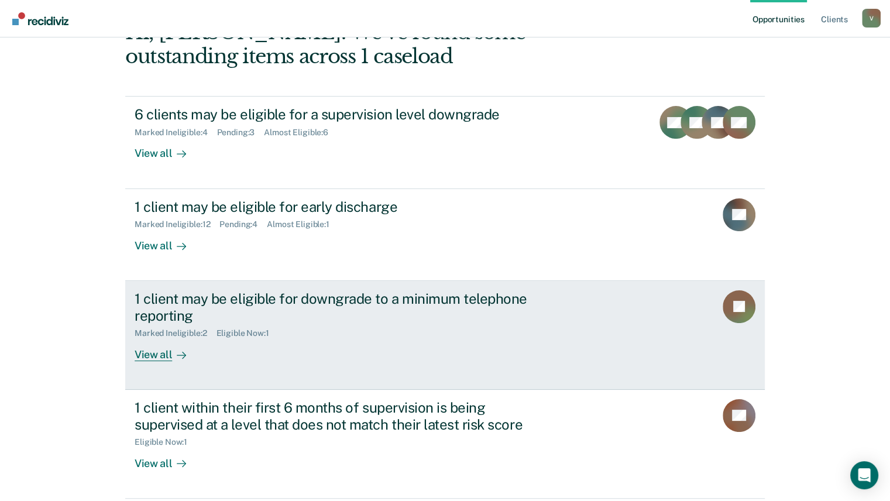
scroll to position [117, 0]
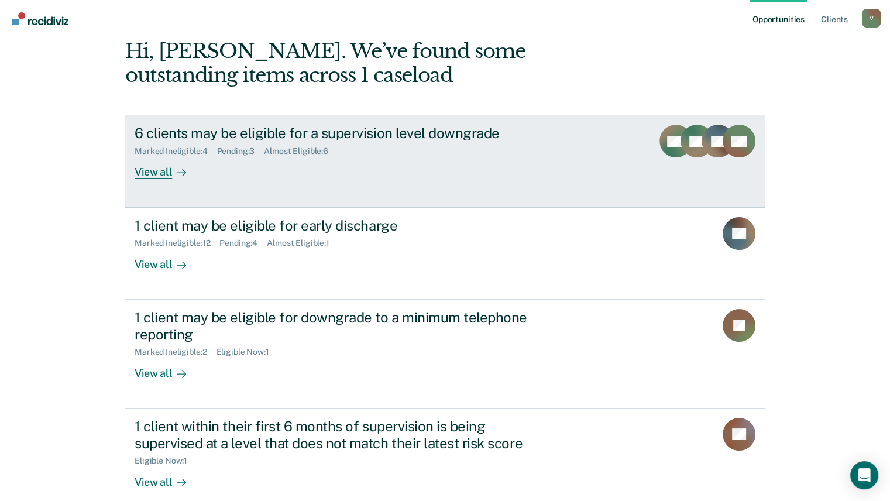
click at [163, 175] on div "View all" at bounding box center [168, 167] width 66 height 23
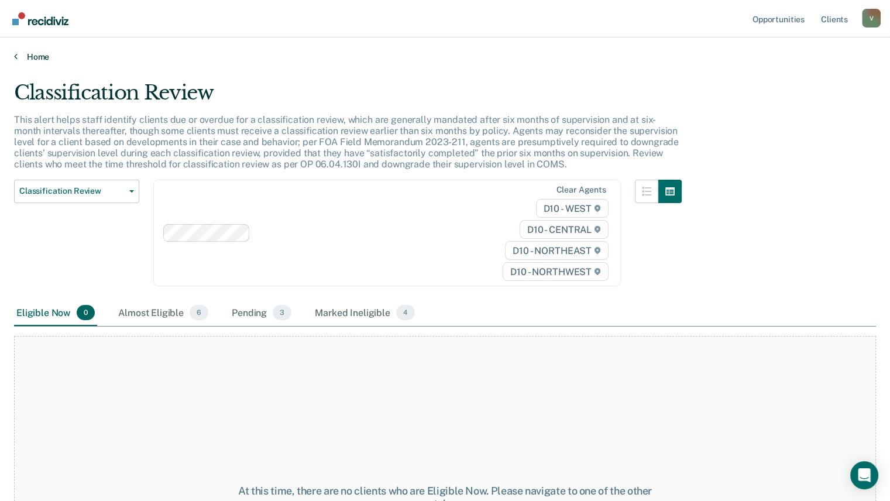
click at [37, 56] on link "Home" at bounding box center [445, 56] width 862 height 11
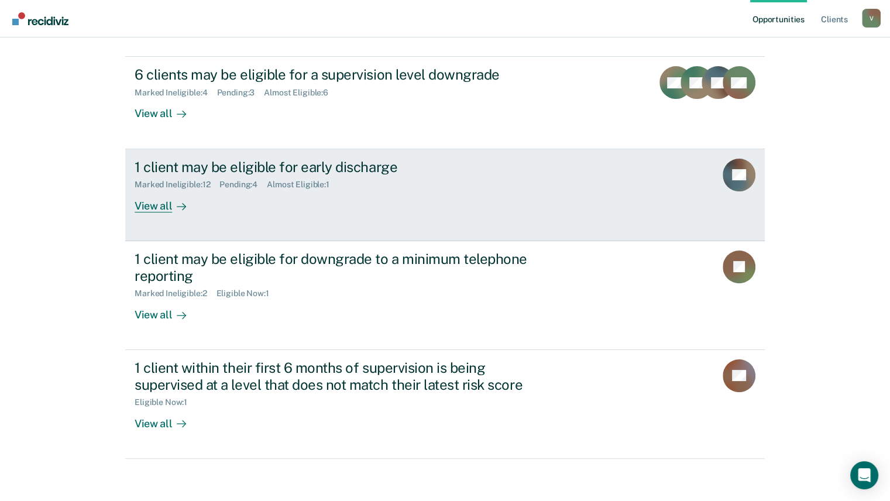
scroll to position [204, 0]
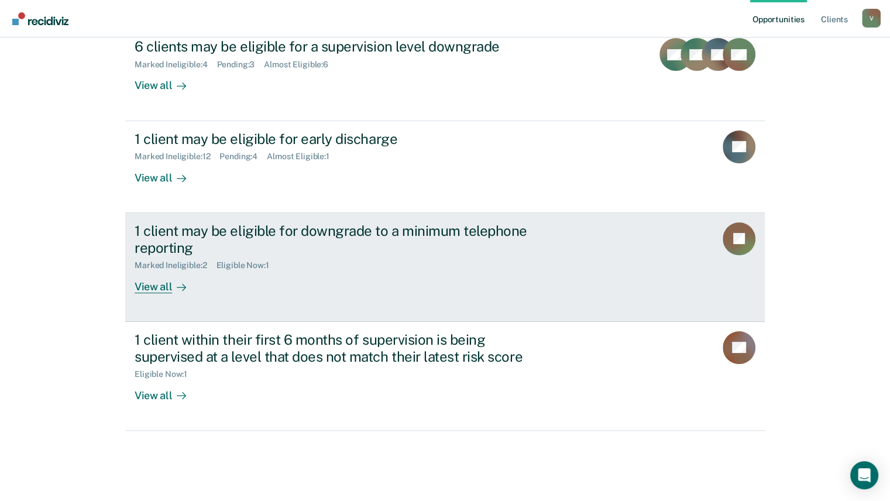
click at [159, 285] on div "View all" at bounding box center [168, 281] width 66 height 23
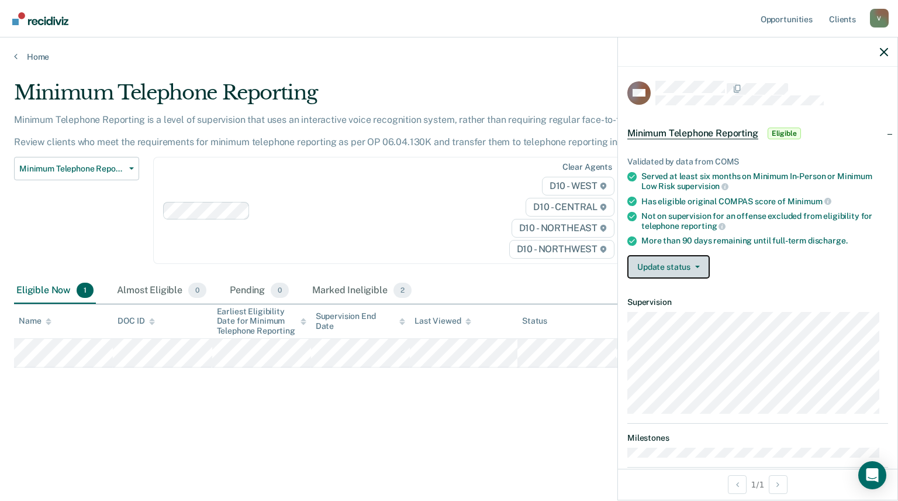
click at [671, 267] on button "Update status" at bounding box center [669, 266] width 82 height 23
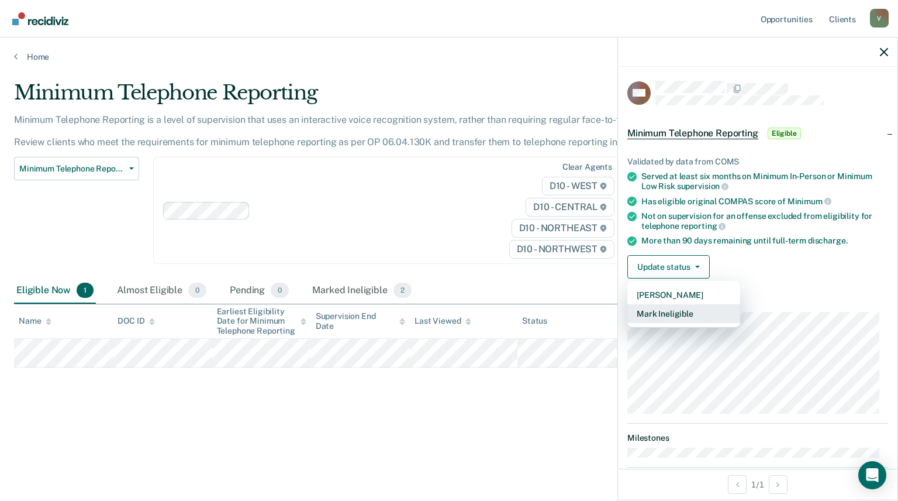
click at [677, 306] on button "Mark Ineligible" at bounding box center [684, 313] width 113 height 19
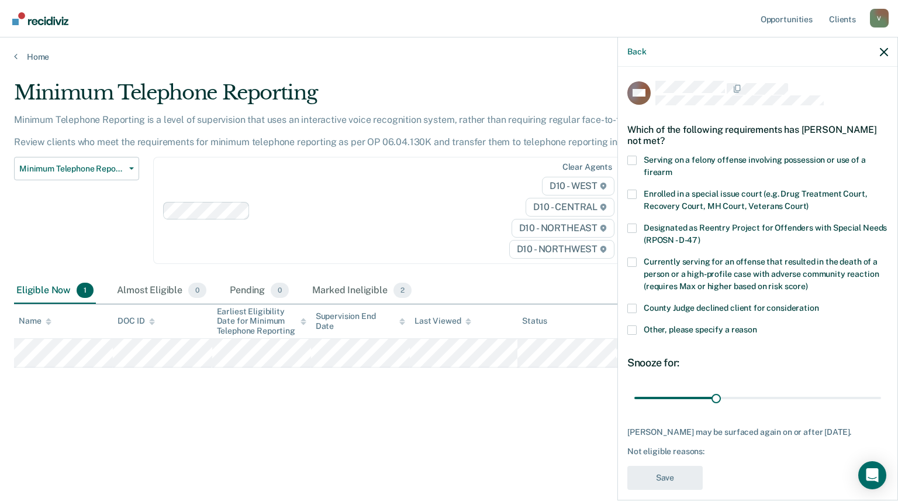
click at [633, 331] on span at bounding box center [632, 329] width 9 height 9
click at [757, 325] on input "Other, please specify a reason" at bounding box center [757, 325] width 0 height 0
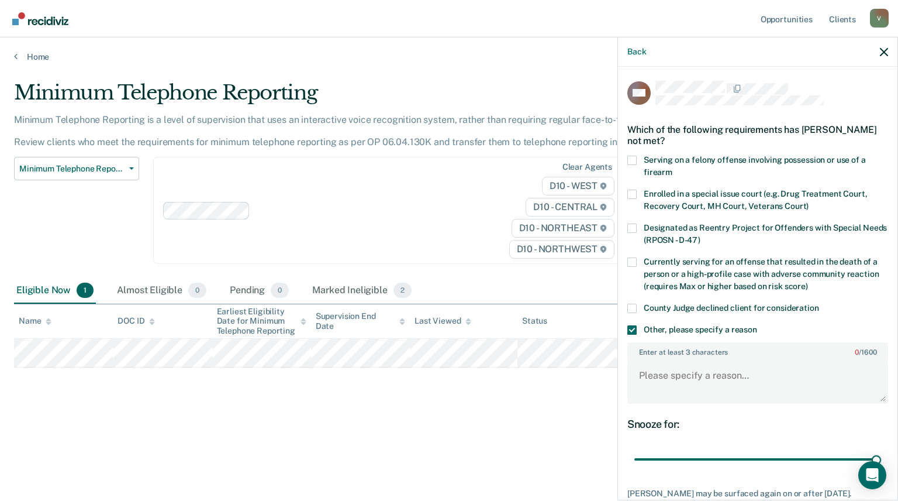
drag, startPoint x: 714, startPoint y: 457, endPoint x: 855, endPoint y: 446, distance: 141.5
type input "90"
click at [881, 467] on input "range" at bounding box center [758, 459] width 247 height 20
click at [654, 370] on textarea "Enter at least 3 characters 0 / 1600" at bounding box center [758, 380] width 259 height 43
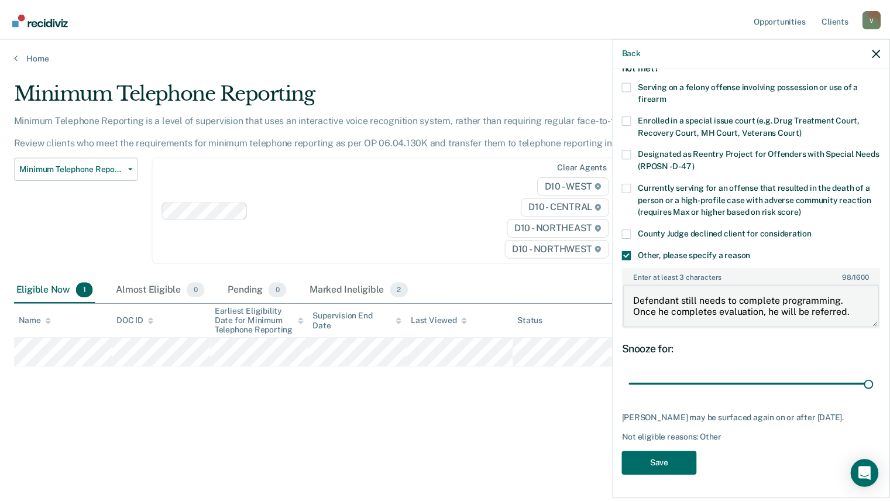
scroll to position [81, 0]
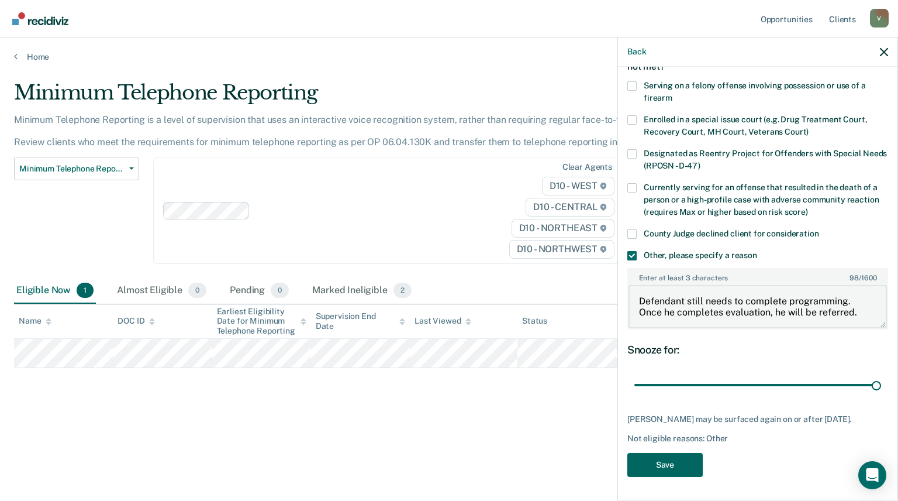
type textarea "Defendant still needs to complete programming. Once he completes evaluation, he…"
click at [665, 466] on button "Save" at bounding box center [665, 465] width 75 height 24
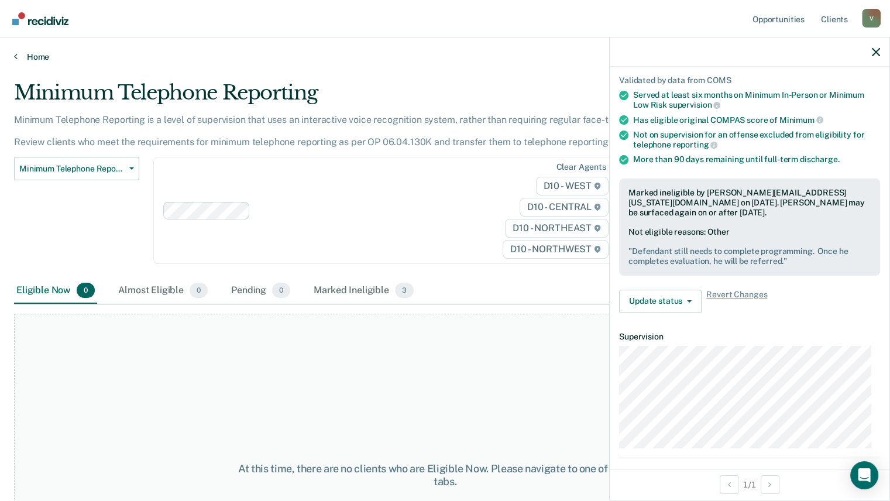
click at [35, 59] on link "Home" at bounding box center [445, 56] width 862 height 11
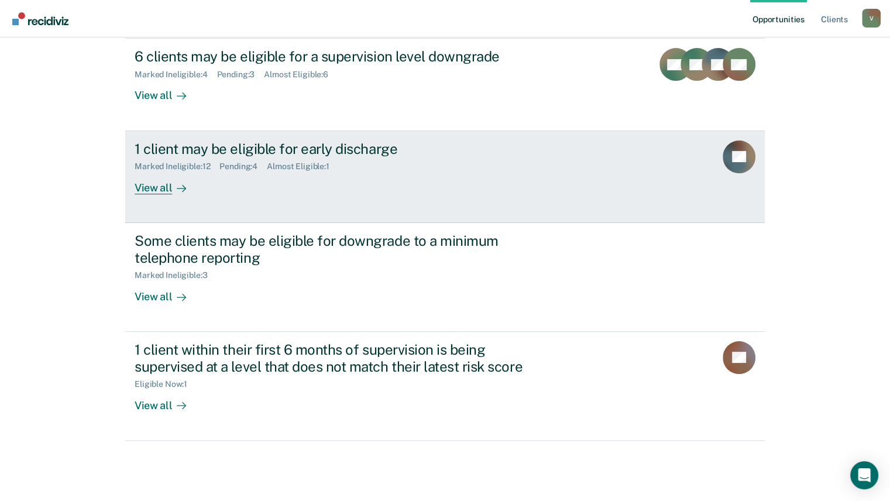
scroll to position [204, 0]
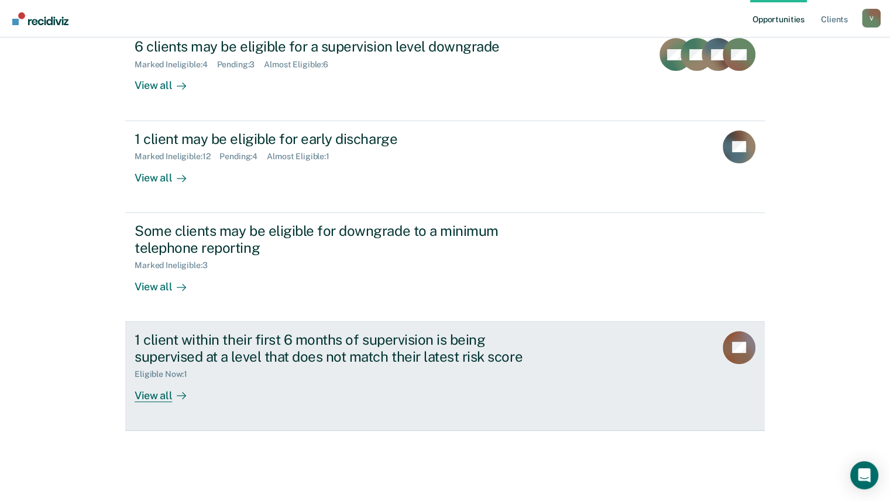
click at [151, 395] on div "View all" at bounding box center [168, 390] width 66 height 23
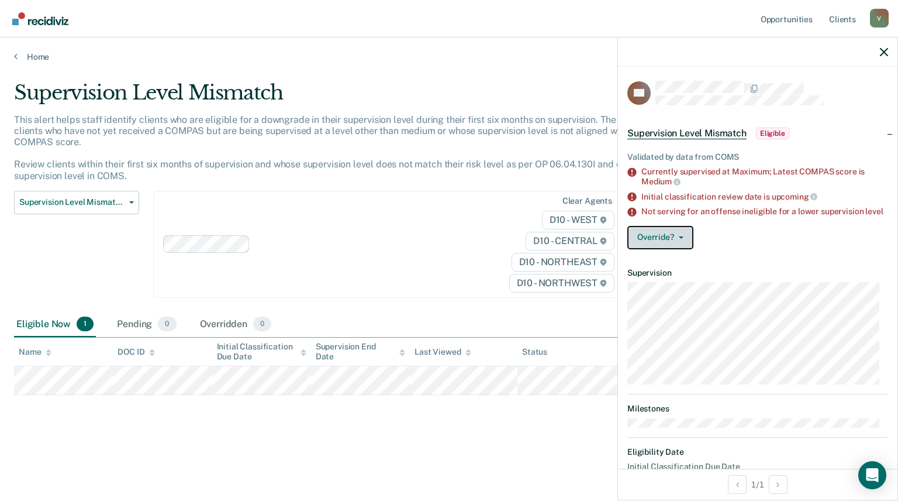
click at [670, 242] on button "Override?" at bounding box center [661, 237] width 66 height 23
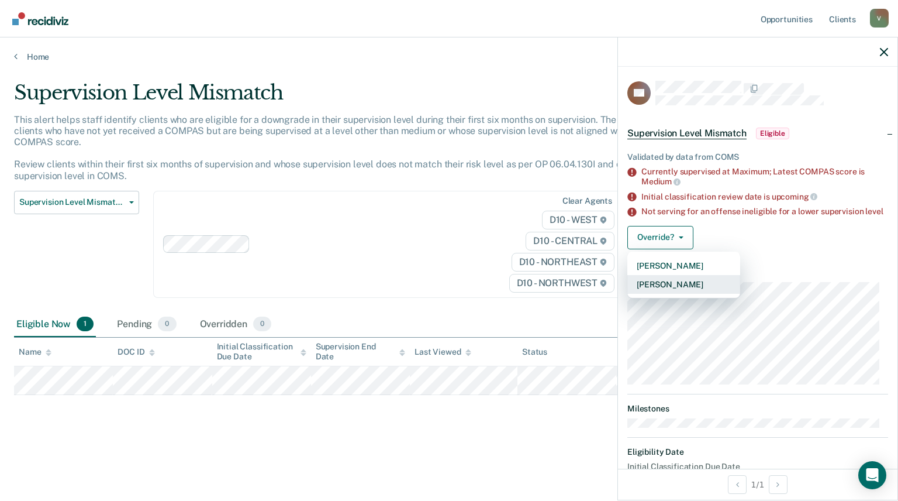
click at [679, 292] on button "[PERSON_NAME]" at bounding box center [684, 284] width 113 height 19
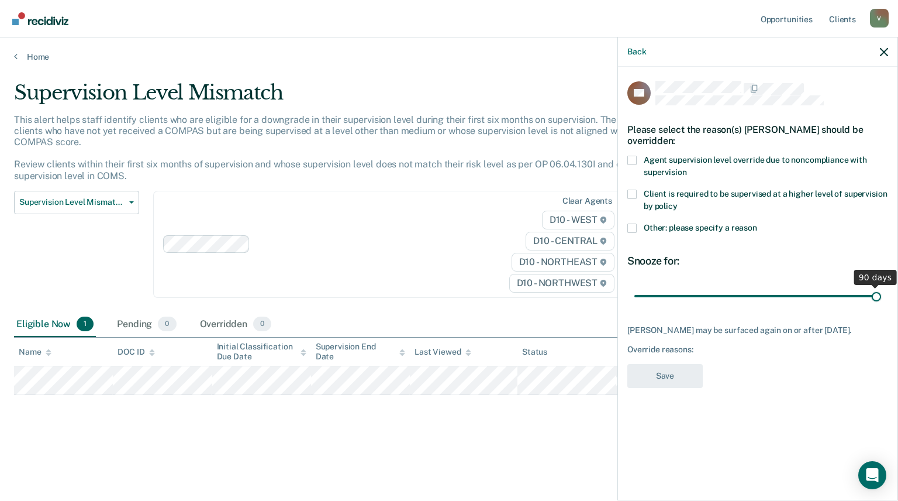
drag, startPoint x: 718, startPoint y: 296, endPoint x: 886, endPoint y: 294, distance: 167.9
type input "90"
click at [881, 294] on input "range" at bounding box center [758, 296] width 247 height 20
click at [625, 160] on div "TK Please select the reason(s) [PERSON_NAME] should be overridden: Agent superv…" at bounding box center [758, 282] width 280 height 431
click at [630, 159] on span at bounding box center [632, 160] width 9 height 9
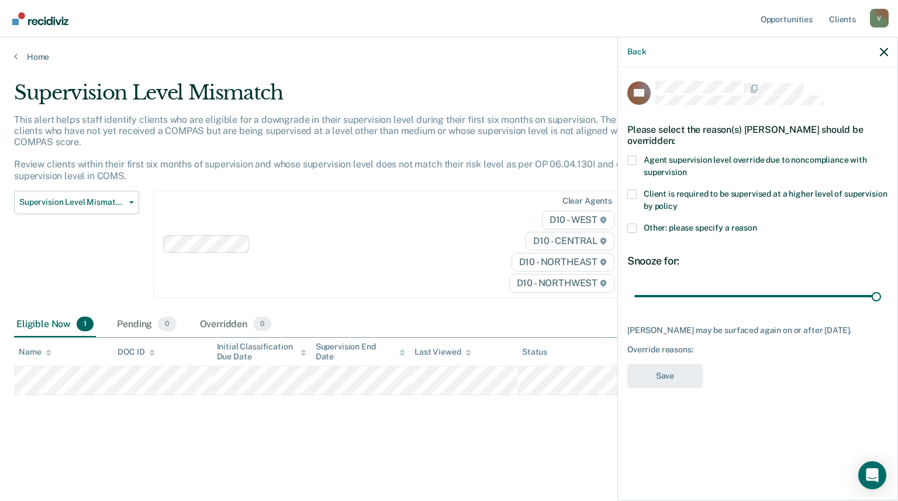
click at [687, 168] on input "Agent supervision level override due to noncompliance with supervision" at bounding box center [687, 168] width 0 height 0
click at [629, 191] on span at bounding box center [632, 194] width 9 height 9
click at [678, 202] on input "Client is required to be supervised at a higher level of supervision by policy" at bounding box center [678, 202] width 0 height 0
click at [671, 379] on button "Save" at bounding box center [665, 376] width 75 height 24
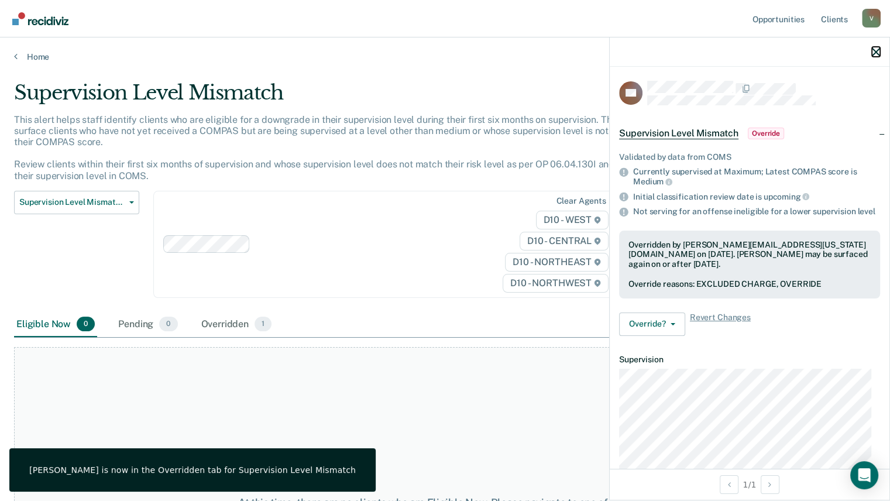
click at [873, 51] on icon "button" at bounding box center [876, 52] width 8 height 8
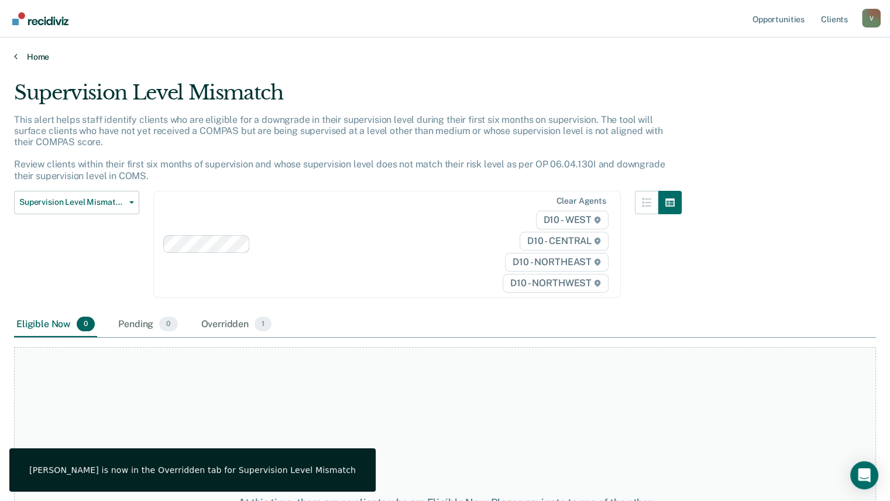
click at [36, 58] on link "Home" at bounding box center [445, 56] width 862 height 11
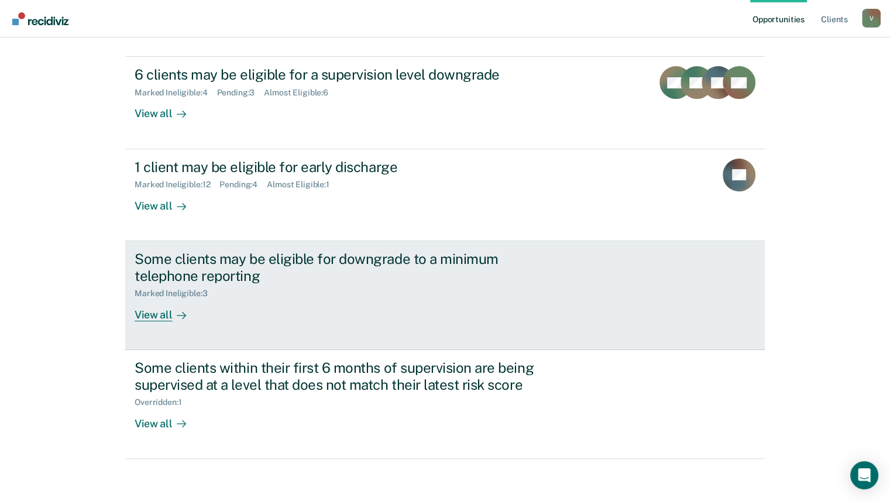
scroll to position [204, 0]
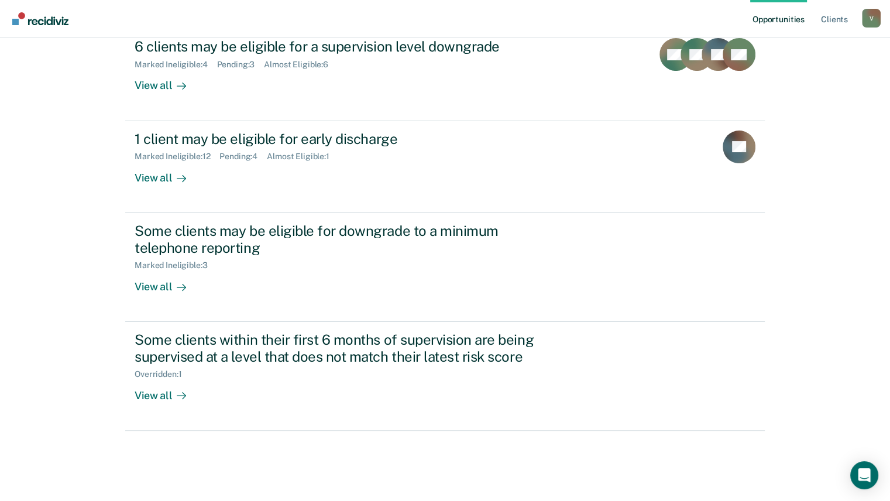
click at [36, 335] on div "Opportunities Client s [PERSON_NAME][EMAIL_ADDRESS][US_STATE][DOMAIN_NAME] V Pr…" at bounding box center [445, 136] width 890 height 681
